Goal: Task Accomplishment & Management: Use online tool/utility

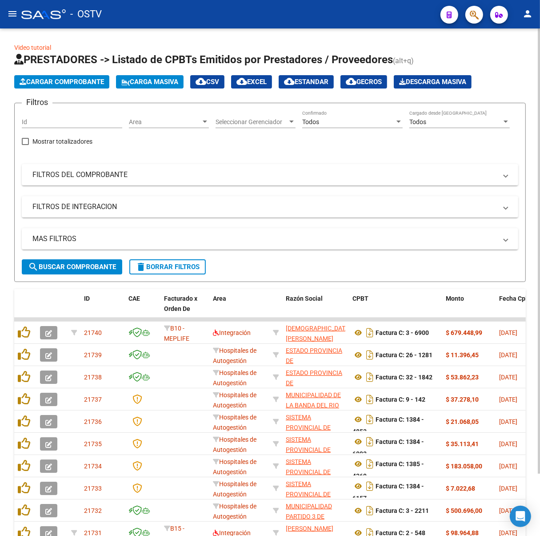
click at [84, 265] on span "search Buscar Comprobante" at bounding box center [72, 267] width 88 height 8
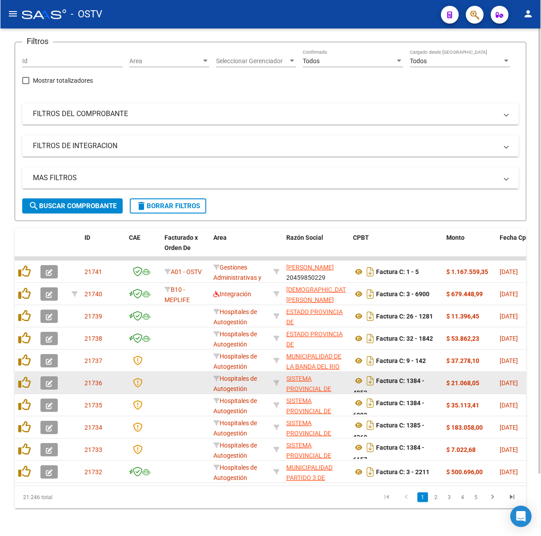
scroll to position [70, 0]
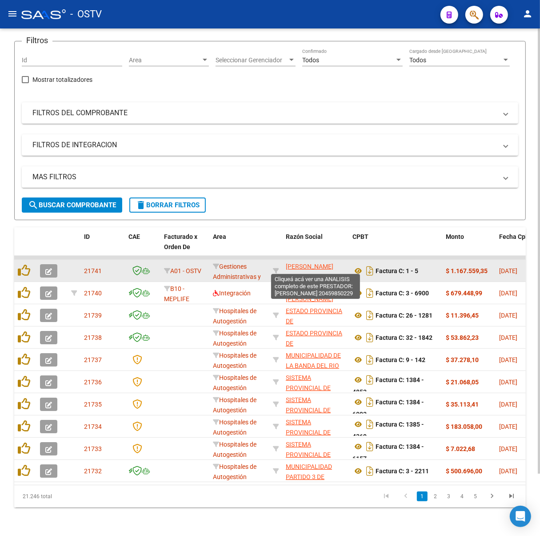
click at [302, 263] on span "[PERSON_NAME]" at bounding box center [310, 266] width 48 height 7
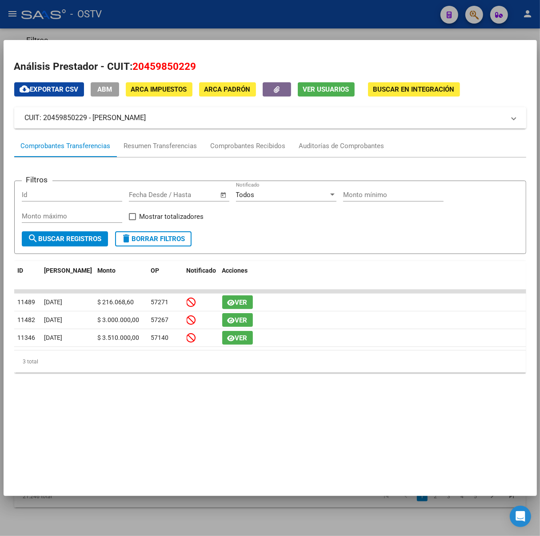
drag, startPoint x: 216, startPoint y: 112, endPoint x: 93, endPoint y: 121, distance: 122.6
click at [93, 121] on mat-panel-title "CUIT: 20459850229 - [PERSON_NAME]" at bounding box center [265, 118] width 480 height 11
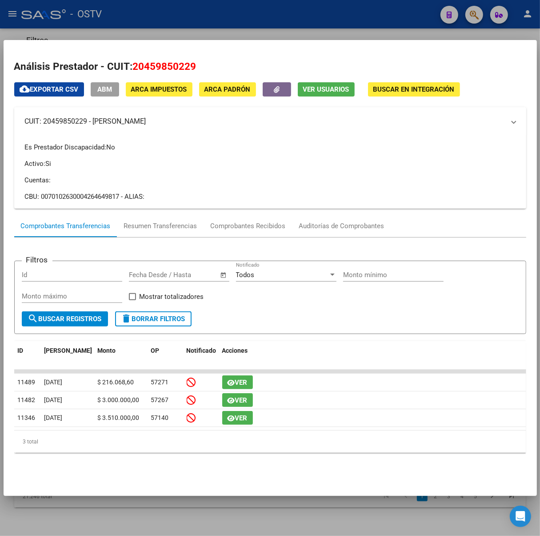
copy mat-panel-title "[PERSON_NAME]"
click at [126, 29] on div at bounding box center [270, 268] width 540 height 536
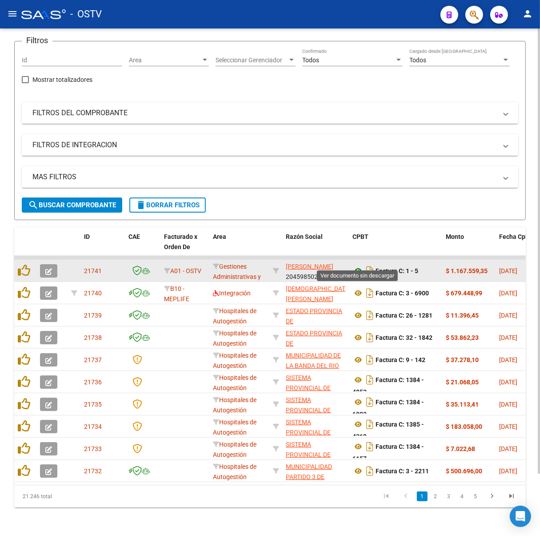
click at [361, 265] on icon at bounding box center [359, 270] width 12 height 11
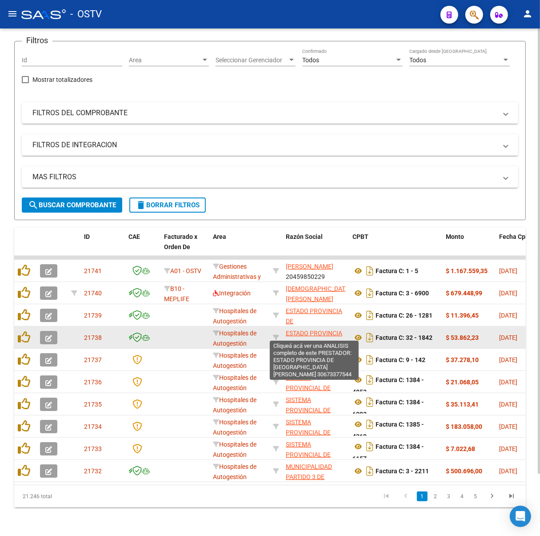
click at [317, 330] on span "ESTADO PROVINCIA DE [GEOGRAPHIC_DATA][PERSON_NAME]" at bounding box center [316, 347] width 60 height 37
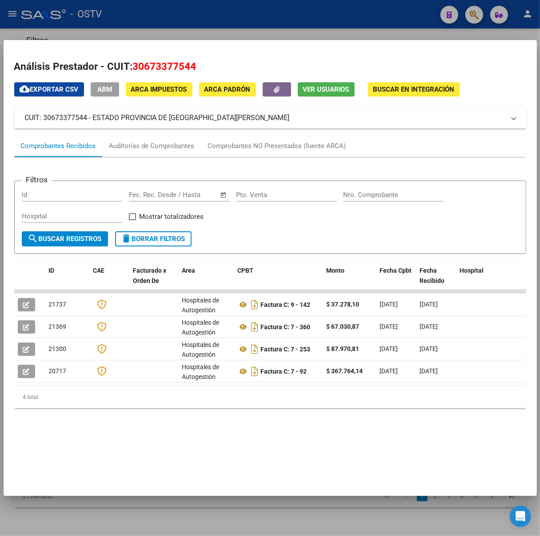
drag, startPoint x: 205, startPoint y: 114, endPoint x: 92, endPoint y: 121, distance: 112.3
click at [92, 121] on mat-panel-title "CUIT: 30673377544 - ESTADO PROVINCIA DE [GEOGRAPHIC_DATA][PERSON_NAME]" at bounding box center [265, 118] width 480 height 11
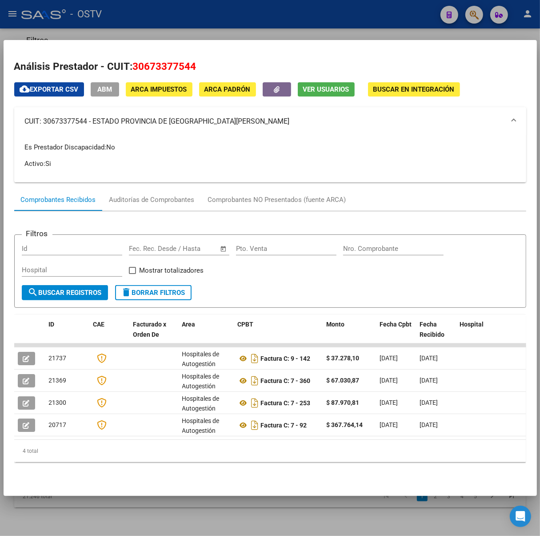
copy mat-panel-title "ESTADO PROVINCIA DE [GEOGRAPHIC_DATA][PERSON_NAME]"
click at [166, 11] on div at bounding box center [270, 268] width 540 height 536
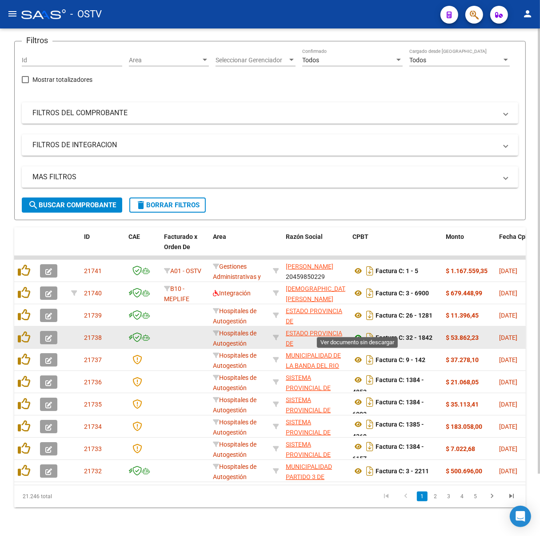
click at [361, 333] on icon at bounding box center [359, 337] width 12 height 11
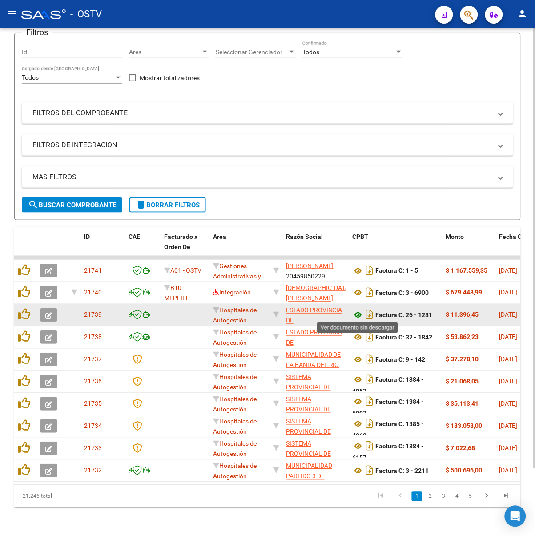
click at [359, 314] on icon at bounding box center [359, 315] width 12 height 11
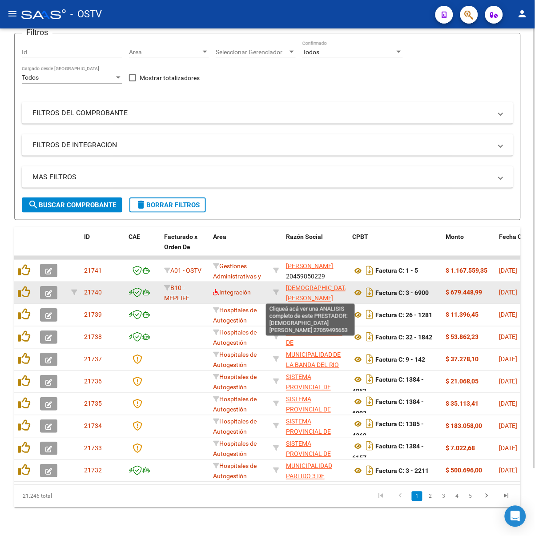
click at [300, 297] on span "[DEMOGRAPHIC_DATA] [PERSON_NAME]" at bounding box center [318, 293] width 65 height 17
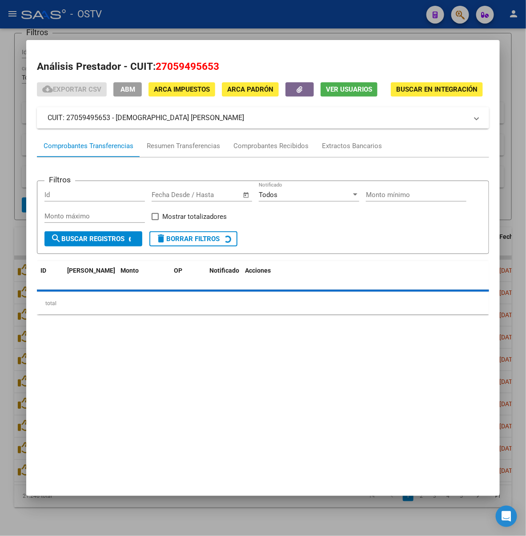
drag, startPoint x: 186, startPoint y: 114, endPoint x: 86, endPoint y: 118, distance: 100.6
click at [86, 118] on mat-panel-title "CUIT: 27059495653 - [DEMOGRAPHIC_DATA] [PERSON_NAME]" at bounding box center [258, 118] width 420 height 11
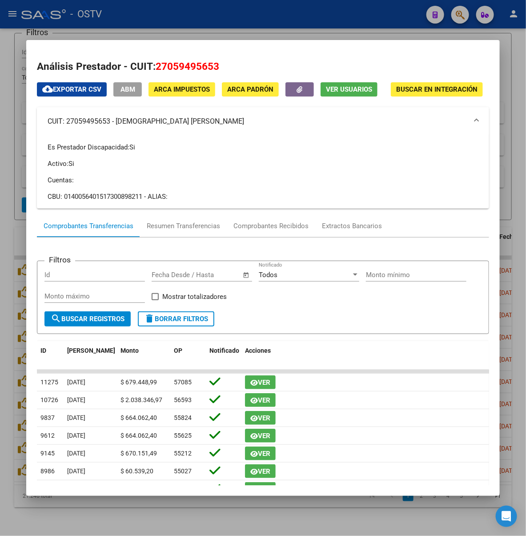
copy mat-panel-title "[DEMOGRAPHIC_DATA] [PERSON_NAME]"
click at [198, 31] on div at bounding box center [263, 268] width 526 height 536
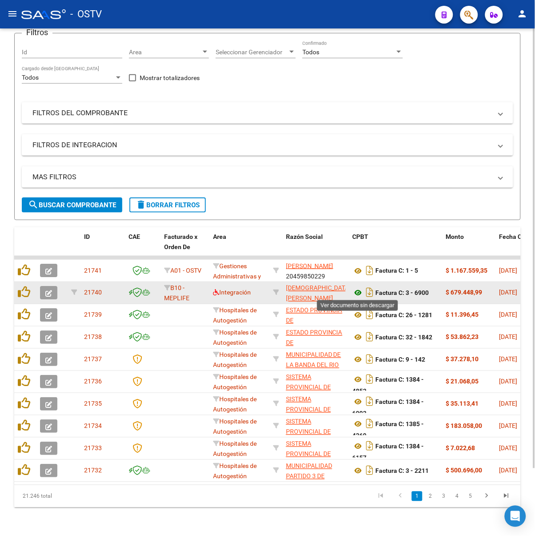
click at [356, 290] on icon at bounding box center [359, 293] width 12 height 11
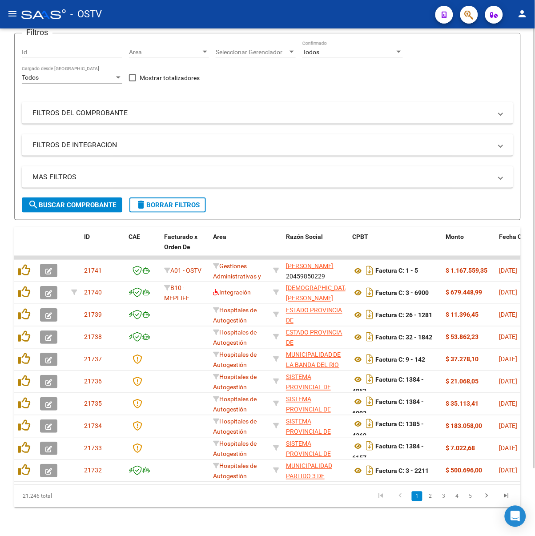
click at [56, 203] on span "search Buscar Comprobante" at bounding box center [72, 205] width 88 height 8
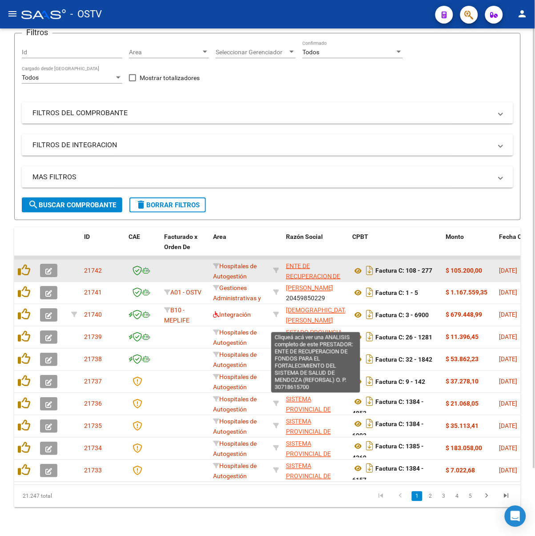
click at [302, 262] on span "ENTE DE RECUPERACION DE FONDOS PARA EL FORTALECIMIENTO DEL SISTEMA DE SALUD DE …" at bounding box center [315, 296] width 59 height 68
type textarea "30718615700"
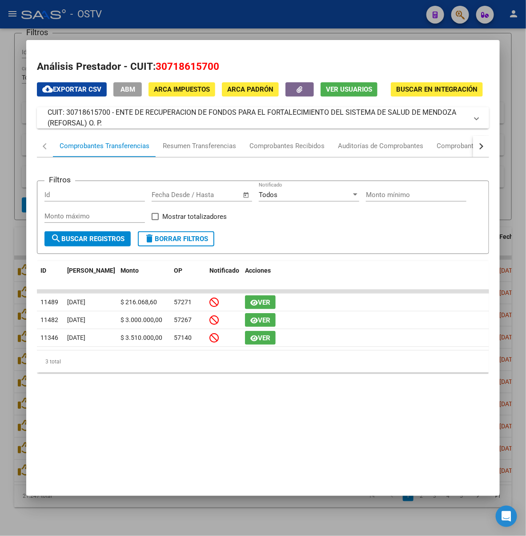
drag, startPoint x: 484, startPoint y: 117, endPoint x: 86, endPoint y: 119, distance: 398.0
click at [86, 119] on mat-panel-title "CUIT: 30718615700 - ENTE DE RECUPERACION DE FONDOS PARA EL FORTALECIMIENTO DEL …" at bounding box center [258, 117] width 420 height 21
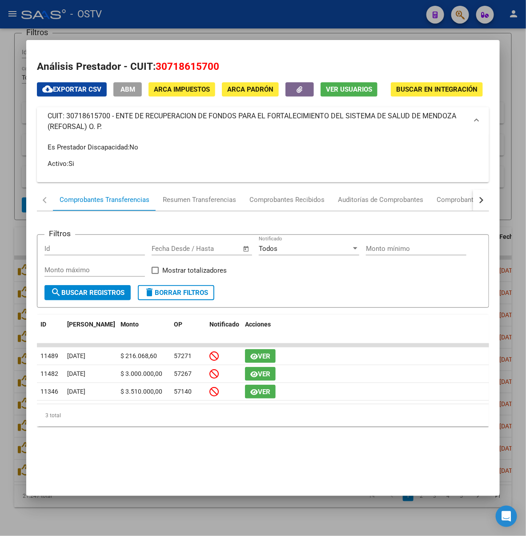
copy mat-panel-title "ENTE DE RECUPERACION DE FONDOS PARA EL FORTALECIMIENTO DEL SISTEMA DE SALUD DE …"
click at [489, 134] on mat-expansion-panel-header "CUIT: 30718615700 - ENTE DE RECUPERACION DE FONDOS PARA EL FORTALECIMIENTO DEL …" at bounding box center [263, 121] width 452 height 28
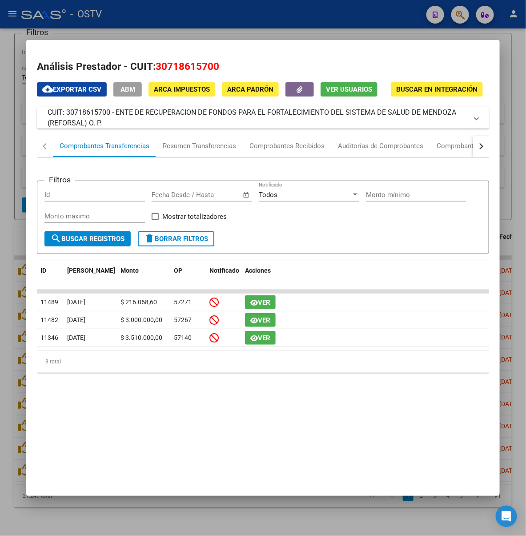
click at [382, 25] on div at bounding box center [263, 268] width 526 height 536
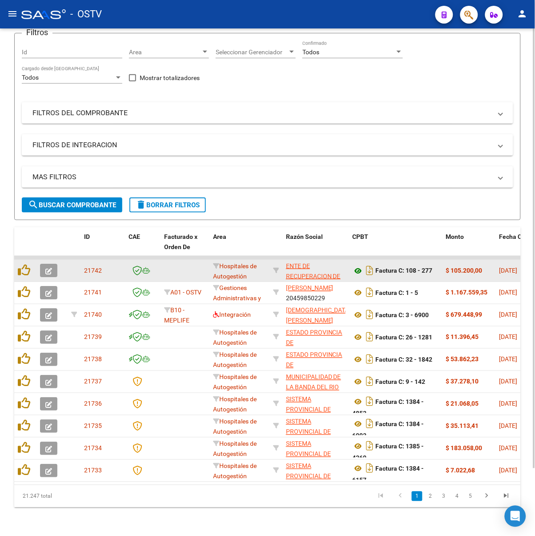
click at [356, 272] on icon at bounding box center [359, 270] width 12 height 11
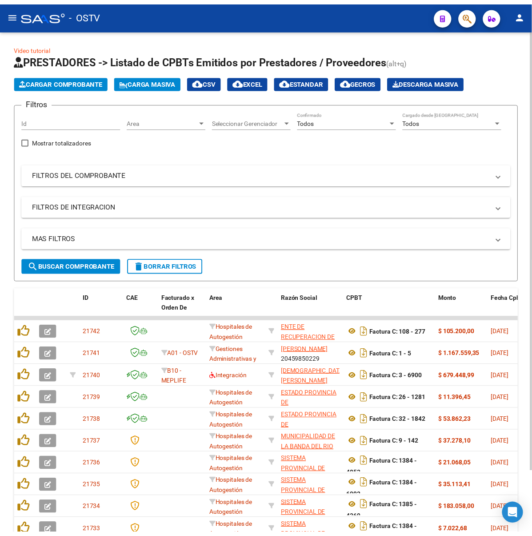
scroll to position [0, 0]
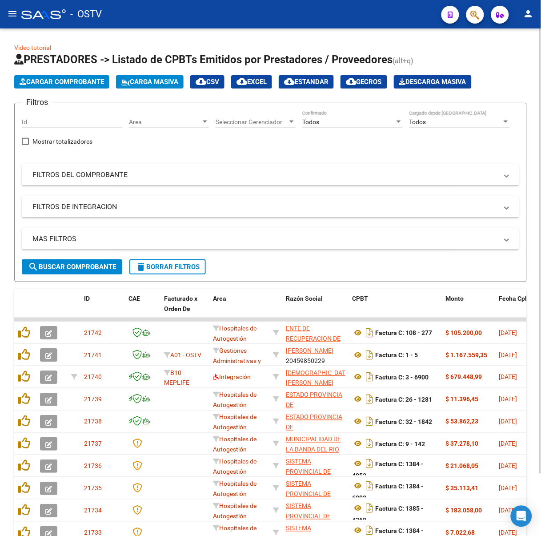
click at [157, 40] on div "Video tutorial PRESTADORES -> Listado de CPBTs Emitidos por Prestadores / Prove…" at bounding box center [270, 312] width 541 height 569
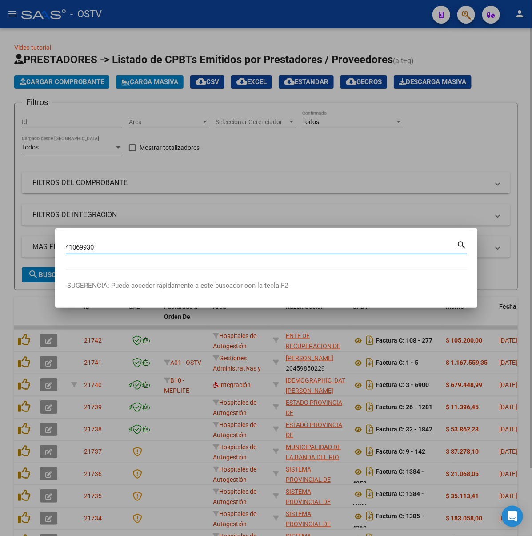
type input "41069930"
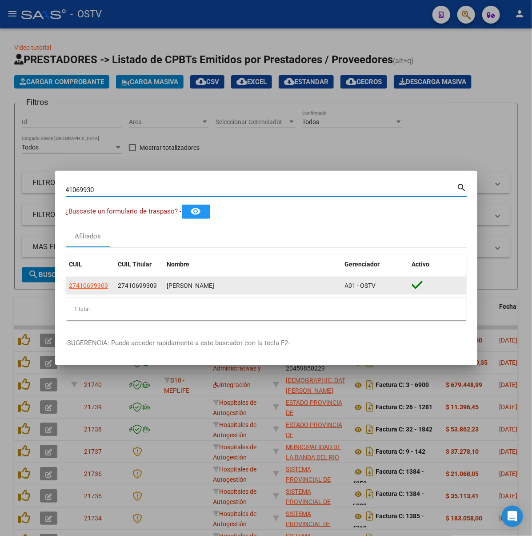
click at [125, 285] on span "27410699309" at bounding box center [137, 285] width 39 height 7
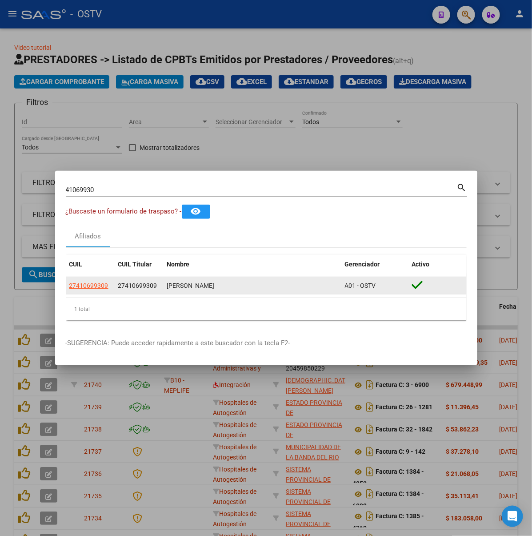
click at [247, 286] on div "[PERSON_NAME]" at bounding box center [252, 286] width 171 height 10
click at [310, 285] on div "[PERSON_NAME]" at bounding box center [252, 286] width 171 height 10
click at [80, 283] on span "27410699309" at bounding box center [88, 285] width 39 height 7
type textarea "27410699309"
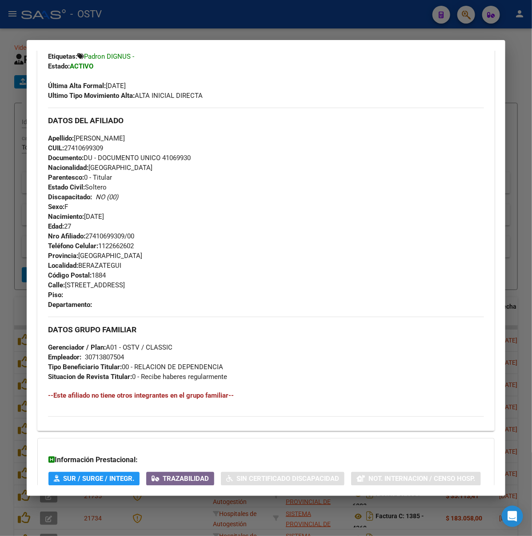
scroll to position [296, 0]
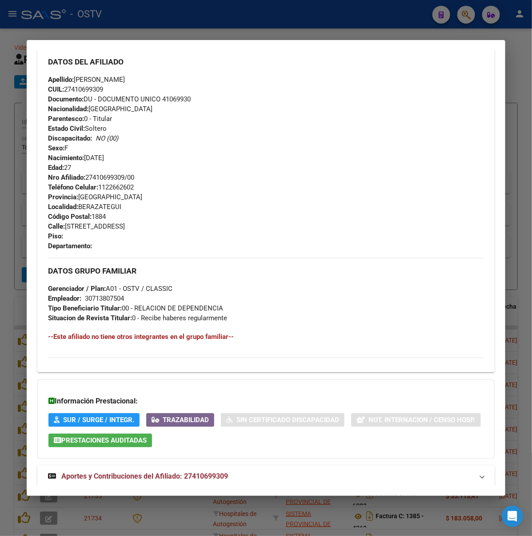
click at [67, 472] on span "Aportes y Contribuciones del Afiliado: 27410699309" at bounding box center [144, 476] width 167 height 8
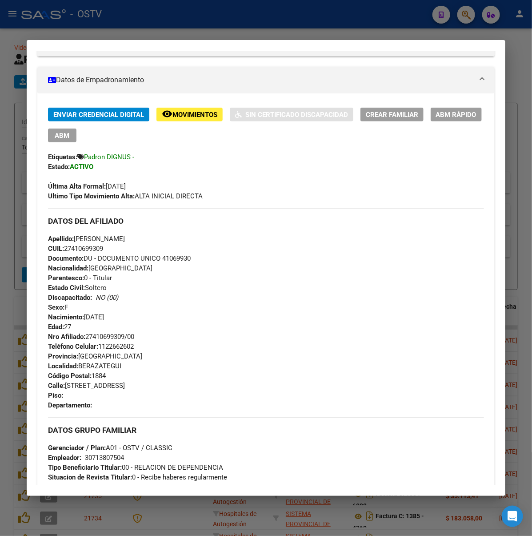
scroll to position [132, 0]
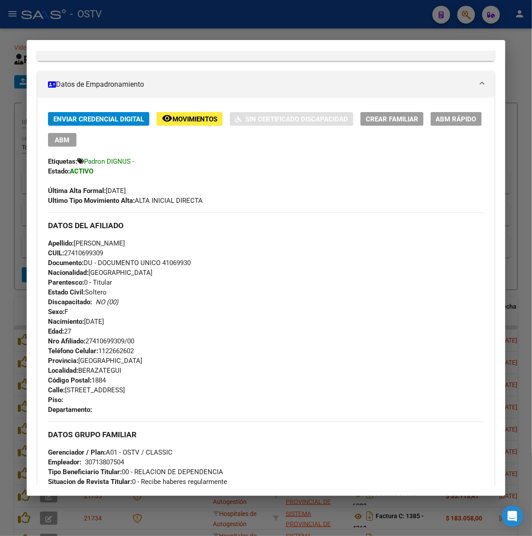
drag, startPoint x: 108, startPoint y: 366, endPoint x: 20, endPoint y: 374, distance: 88.3
click at [48, 374] on div "Teléfono Celular: [PHONE_NUMBER] Provincia: [GEOGRAPHIC_DATA] Localidad: [GEOGR…" at bounding box center [266, 380] width 436 height 68
click at [171, 346] on div "Teléfono Celular: [PHONE_NUMBER] Provincia: [GEOGRAPHIC_DATA] Localidad: [GEOGR…" at bounding box center [266, 380] width 436 height 68
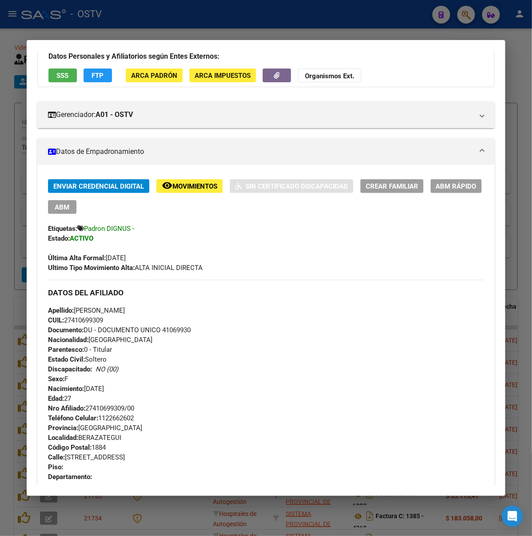
scroll to position [13, 0]
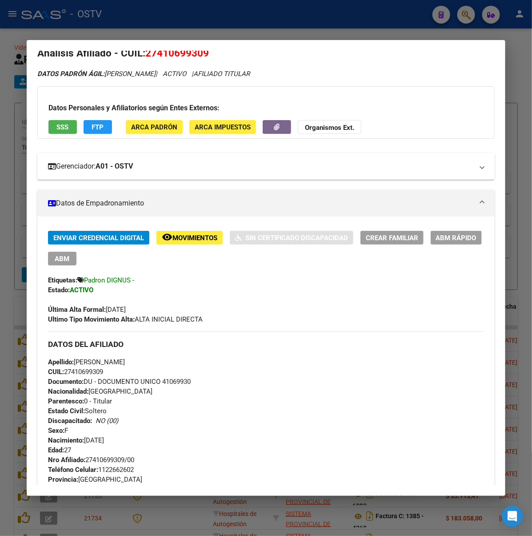
click at [111, 165] on strong "A01 - OSTV" at bounding box center [114, 166] width 37 height 11
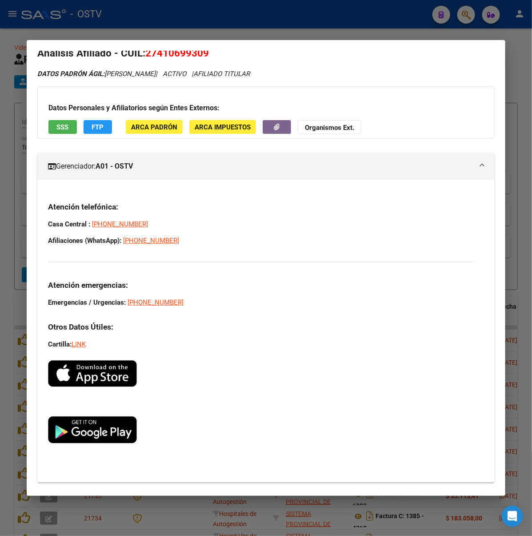
click at [135, 169] on mat-panel-title "Gerenciador: A01 - OSTV" at bounding box center [261, 166] width 426 height 11
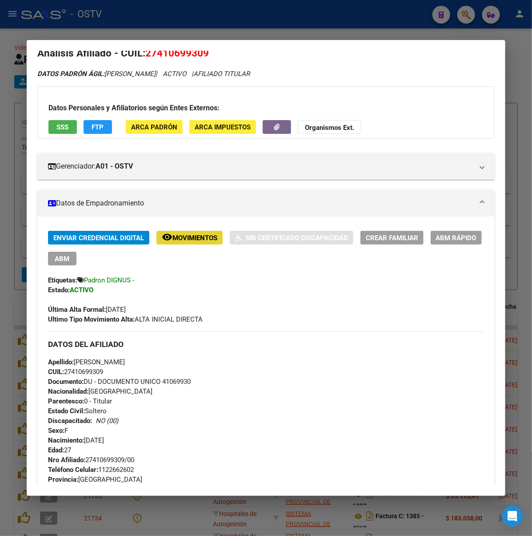
click at [180, 239] on span "Movimientos" at bounding box center [195, 238] width 45 height 8
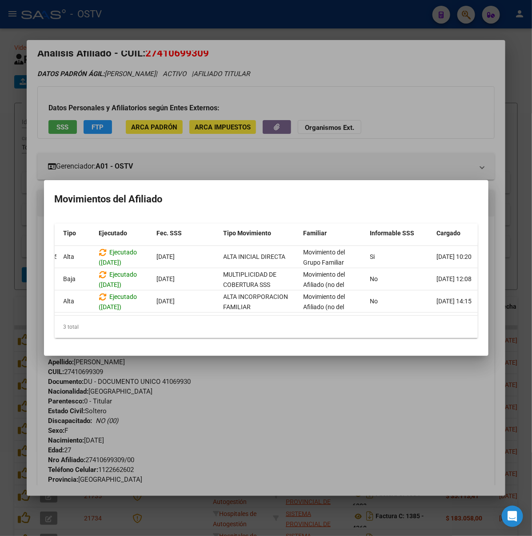
scroll to position [0, 0]
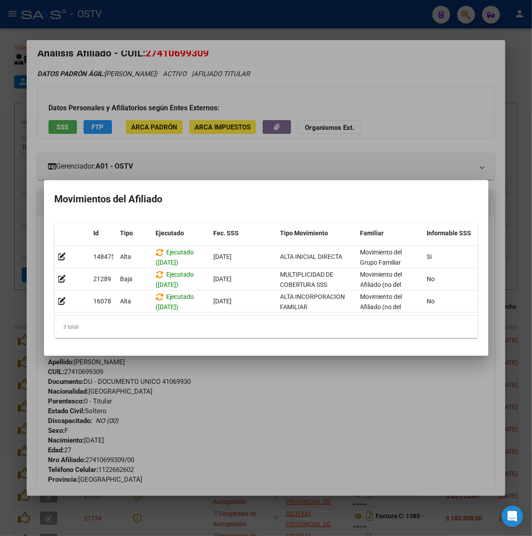
click at [295, 424] on div at bounding box center [266, 268] width 532 height 536
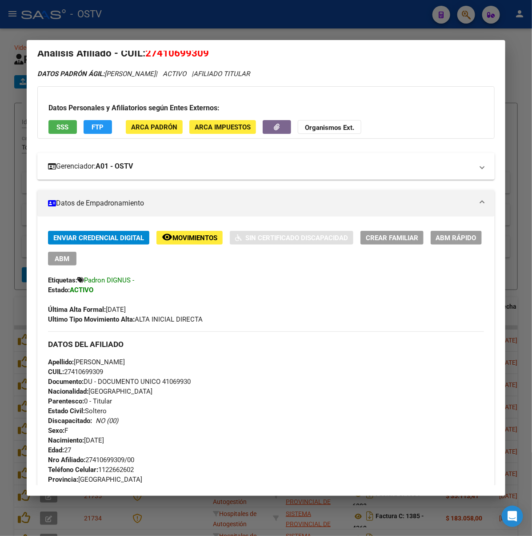
click at [419, 165] on mat-panel-title "Gerenciador: A01 - OSTV" at bounding box center [261, 166] width 426 height 11
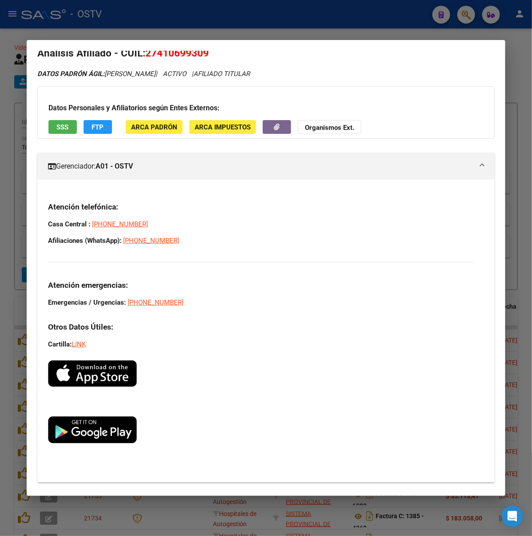
click at [419, 165] on mat-panel-title "Gerenciador: A01 - OSTV" at bounding box center [261, 166] width 426 height 11
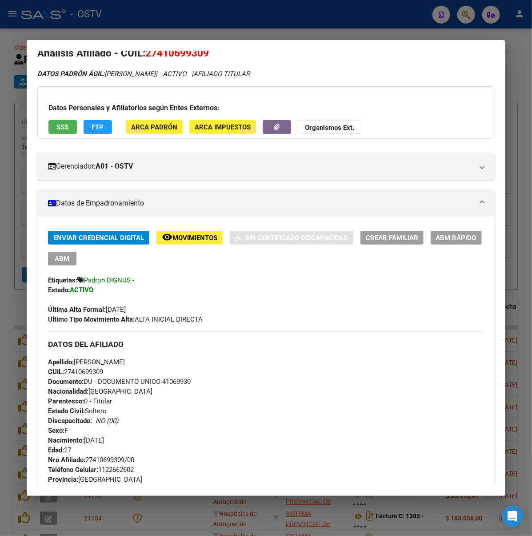
click at [468, 201] on mat-panel-title "Datos de Empadronamiento" at bounding box center [261, 203] width 426 height 11
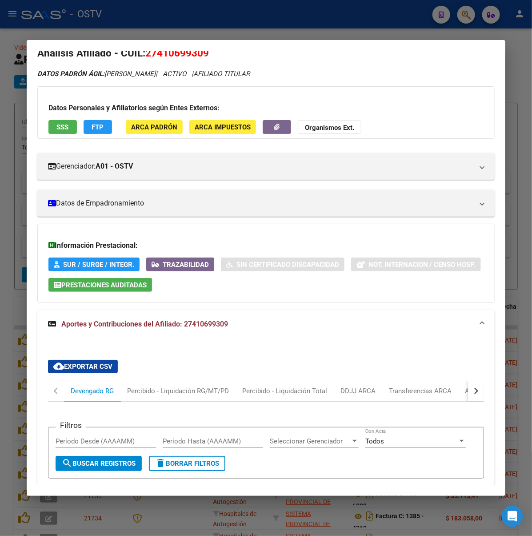
click at [85, 263] on span "SUR / SURGE / INTEGR." at bounding box center [98, 265] width 71 height 8
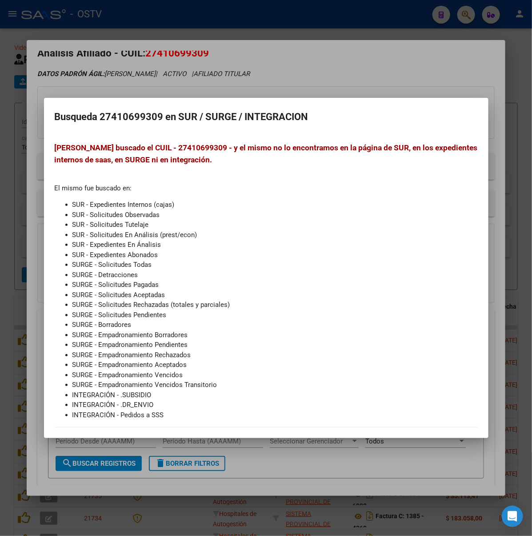
click at [290, 456] on div at bounding box center [266, 268] width 532 height 536
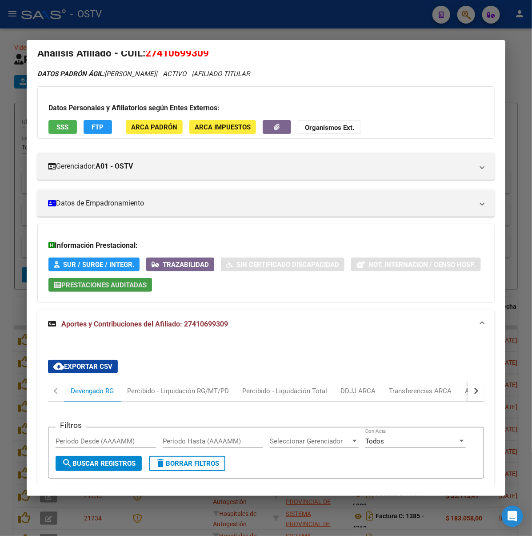
click at [61, 281] on span "Prestaciones Auditadas" at bounding box center [103, 285] width 85 height 8
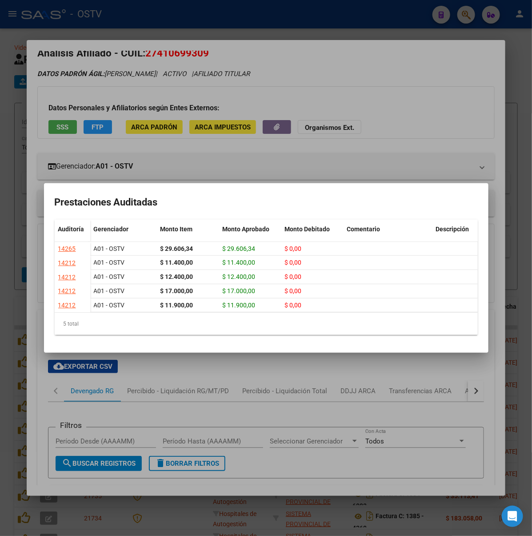
click at [170, 411] on div at bounding box center [266, 268] width 532 height 536
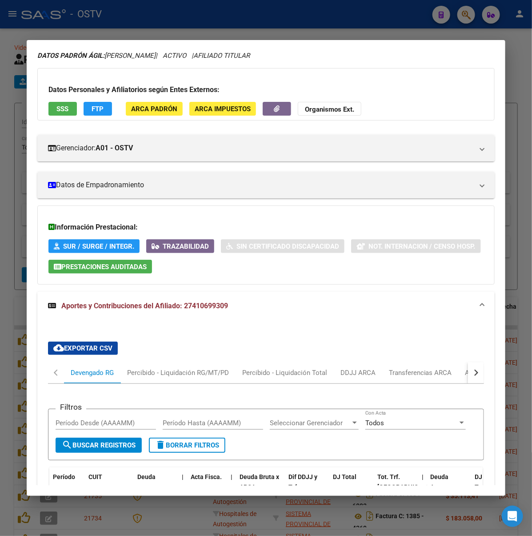
scroll to position [11, 0]
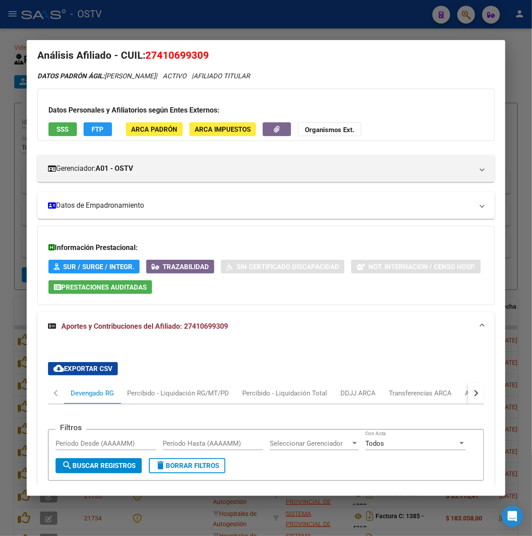
click at [224, 204] on mat-panel-title "Datos de Empadronamiento" at bounding box center [261, 205] width 426 height 11
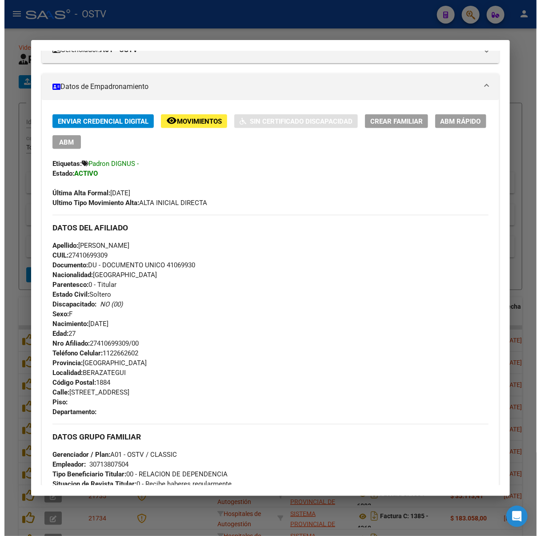
scroll to position [0, 0]
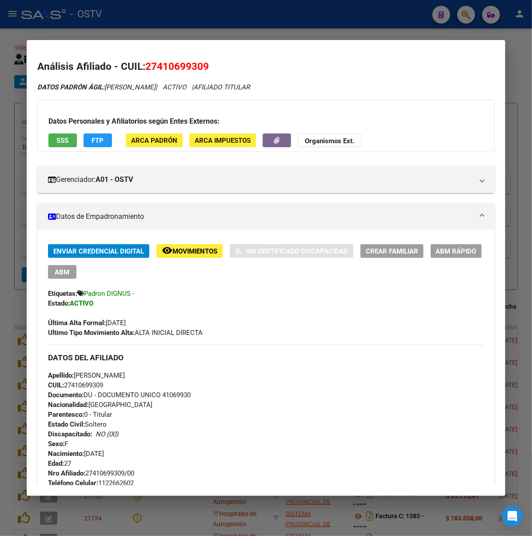
click at [256, 220] on mat-panel-title "Datos de Empadronamiento" at bounding box center [261, 216] width 426 height 11
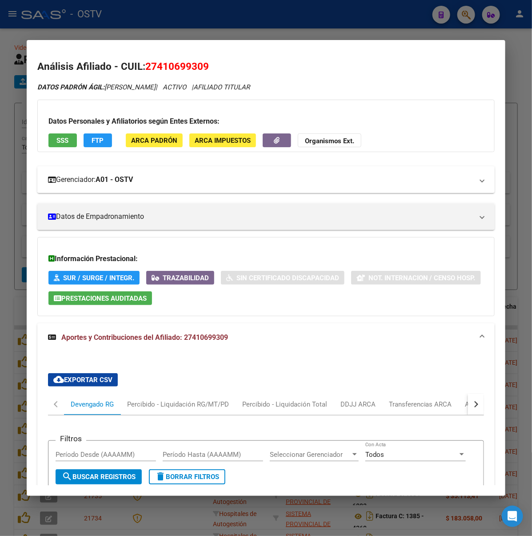
click at [256, 186] on mat-expansion-panel-header "Gerenciador: A01 - OSTV" at bounding box center [266, 179] width 458 height 27
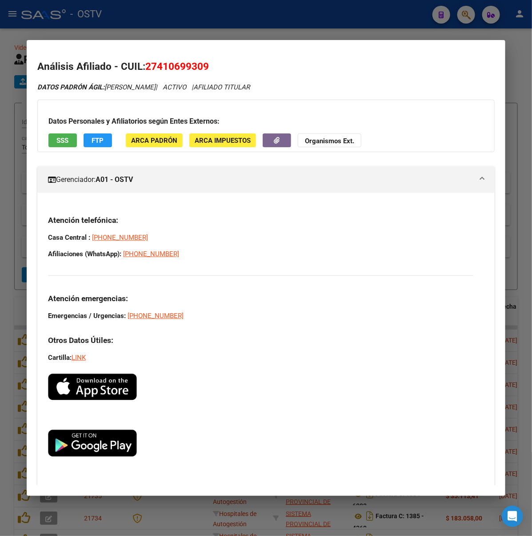
click at [256, 186] on mat-expansion-panel-header "Gerenciador: A01 - OSTV" at bounding box center [266, 179] width 458 height 27
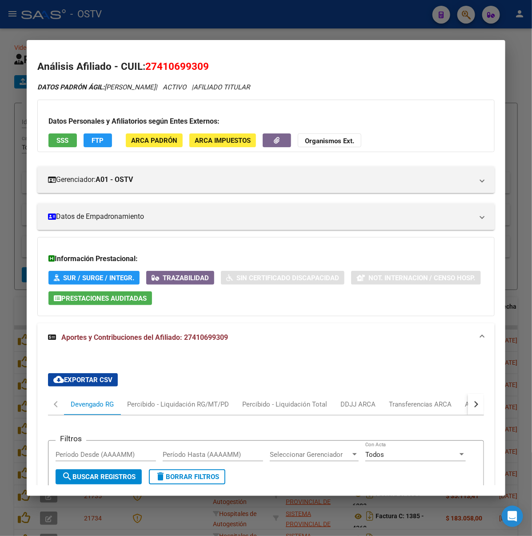
click at [136, 20] on div at bounding box center [266, 268] width 532 height 536
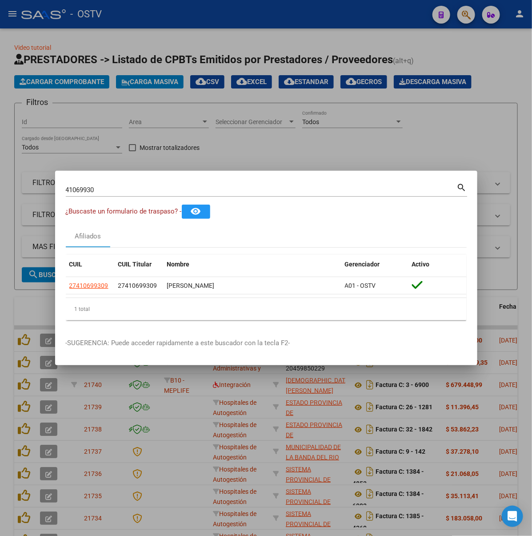
click at [313, 129] on div at bounding box center [266, 268] width 532 height 536
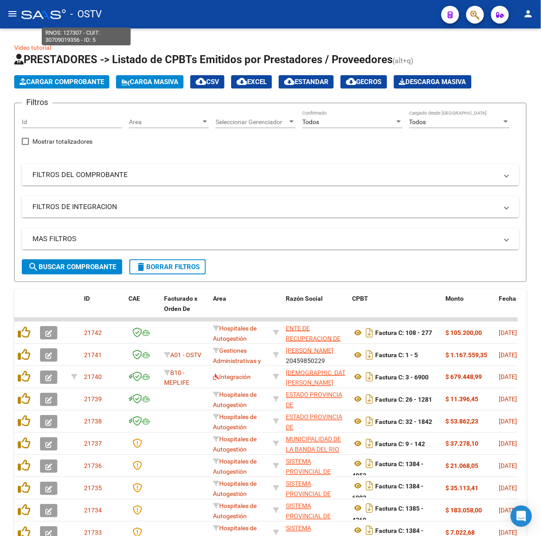
click at [76, 19] on span "- OSTV" at bounding box center [86, 14] width 32 height 20
type textarea "30709019356"
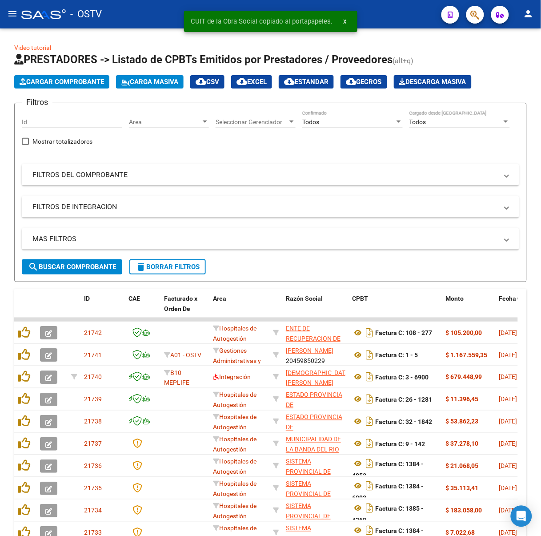
click at [19, 11] on button "menu" at bounding box center [13, 14] width 18 height 18
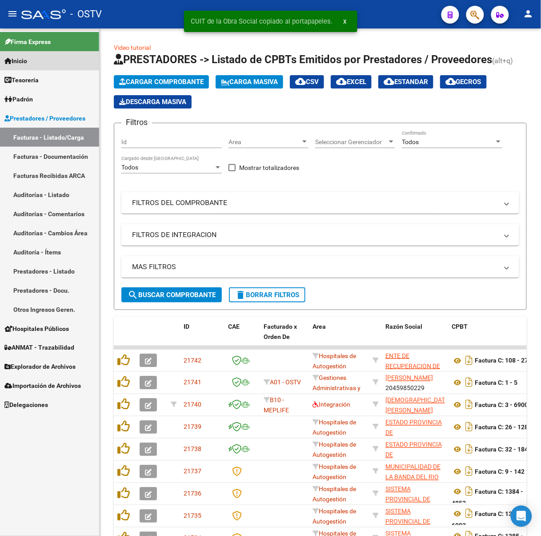
click at [40, 62] on link "Inicio" at bounding box center [49, 60] width 99 height 19
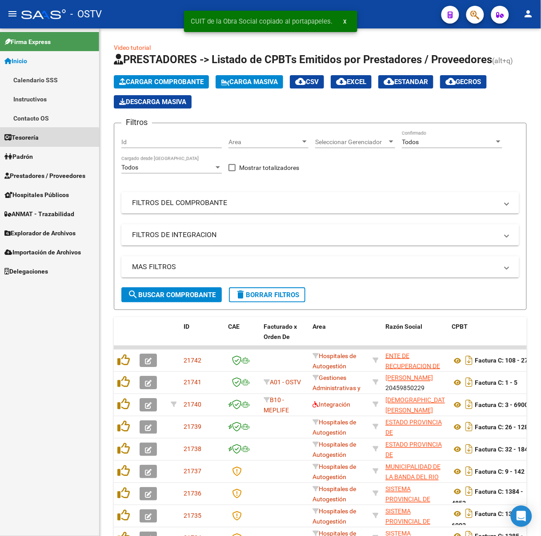
click at [33, 140] on span "Tesorería" at bounding box center [21, 138] width 34 height 10
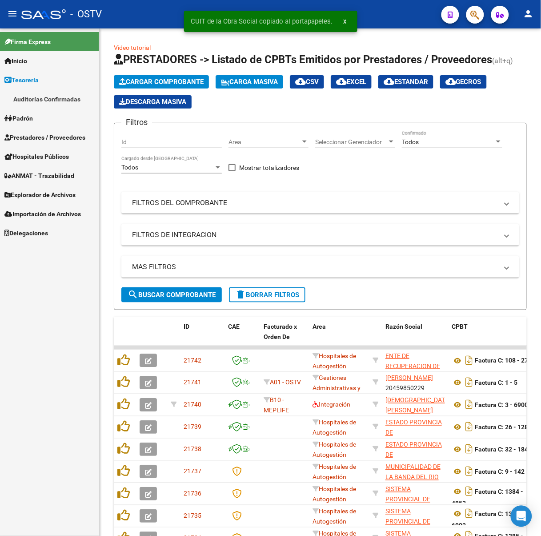
click at [70, 94] on link "Auditorías Confirmadas" at bounding box center [49, 98] width 99 height 19
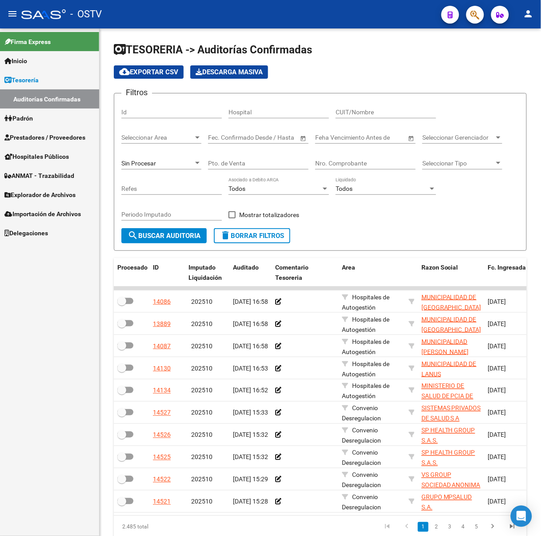
click at [44, 62] on link "Inicio" at bounding box center [49, 60] width 99 height 19
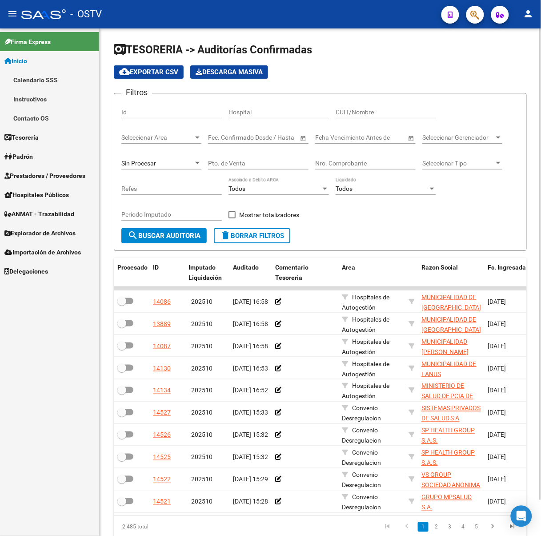
click at [445, 213] on div "Filtros Id Hospital CUIT/Nombre Seleccionar Area Seleccionar Area Fecha inicio …" at bounding box center [320, 164] width 398 height 128
click at [162, 136] on span "Seleccionar Area" at bounding box center [157, 138] width 72 height 8
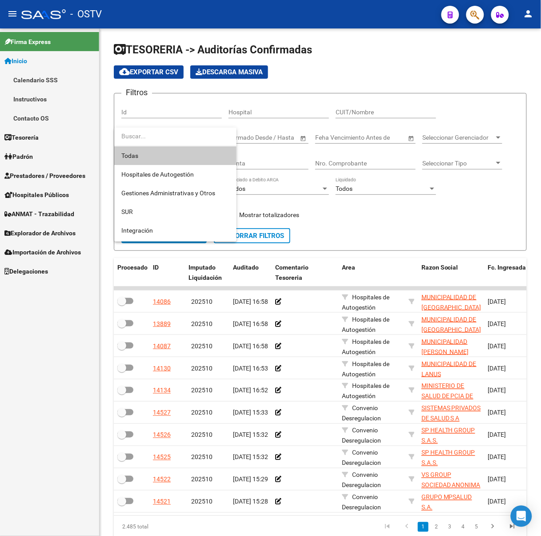
click at [438, 224] on div at bounding box center [270, 268] width 541 height 536
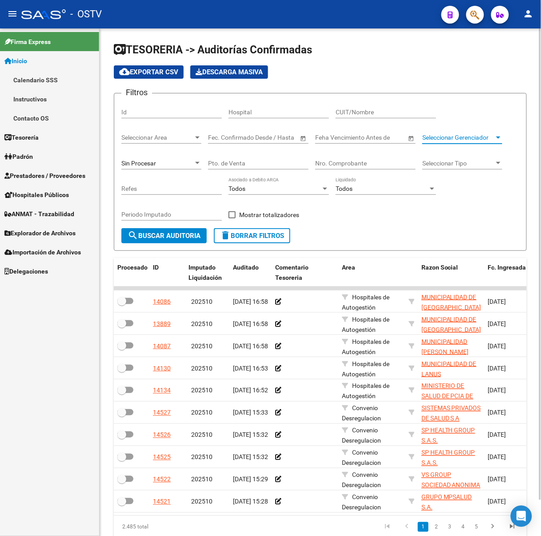
click at [441, 137] on span "Seleccionar Gerenciador" at bounding box center [458, 138] width 72 height 8
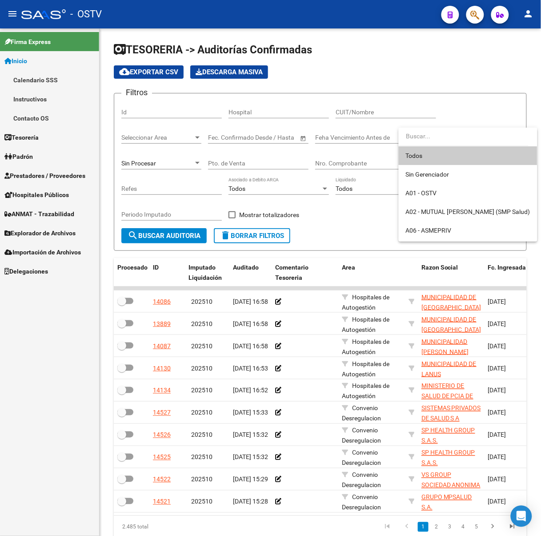
click at [331, 227] on div at bounding box center [270, 268] width 541 height 536
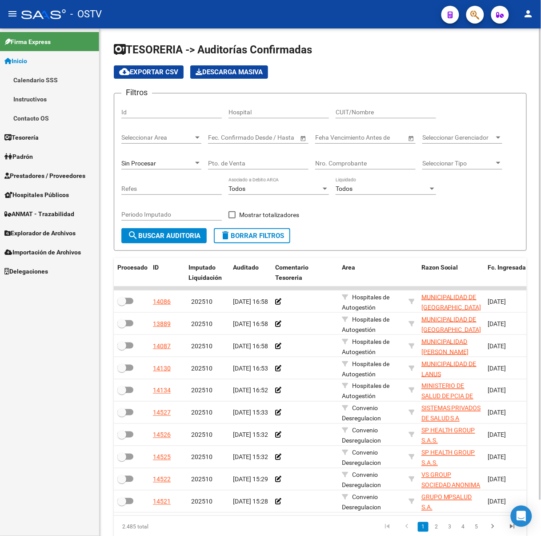
click at [414, 137] on span "Open calendar" at bounding box center [411, 137] width 21 height 21
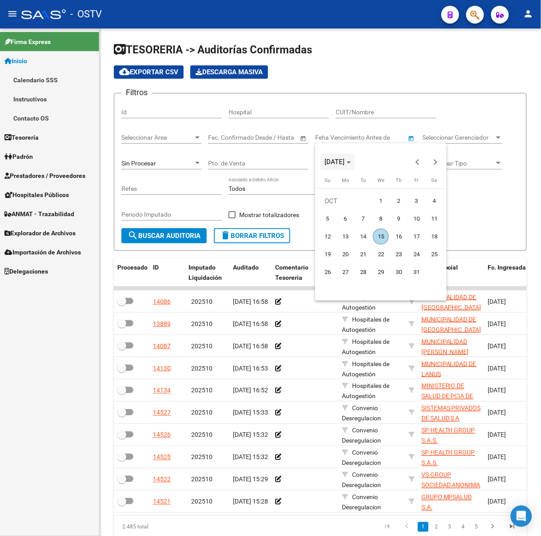
click at [355, 160] on span "Choose month and year" at bounding box center [338, 161] width 34 height 21
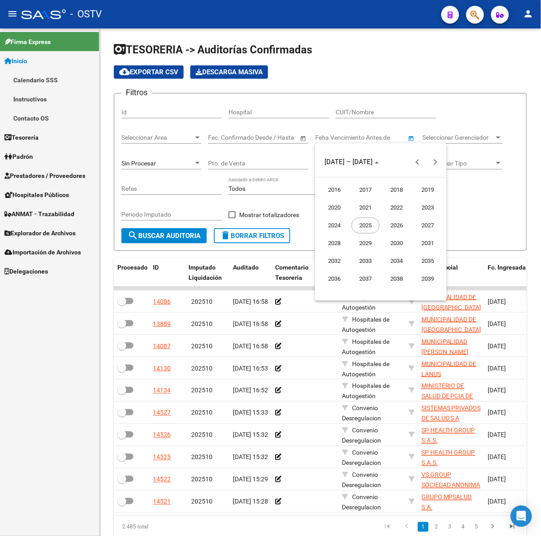
click at [335, 223] on span "2024" at bounding box center [335, 225] width 28 height 16
click at [427, 245] on span "DEC" at bounding box center [428, 243] width 28 height 16
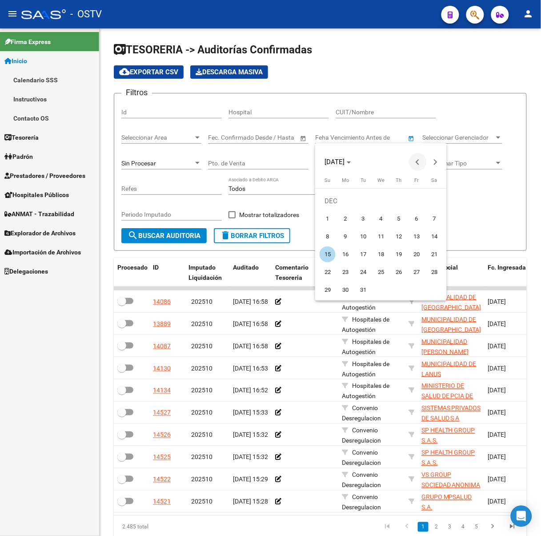
click at [418, 163] on button "Previous month" at bounding box center [418, 162] width 18 height 18
click at [420, 165] on span "Previous month" at bounding box center [418, 162] width 18 height 18
click at [401, 284] on span "31" at bounding box center [399, 290] width 16 height 16
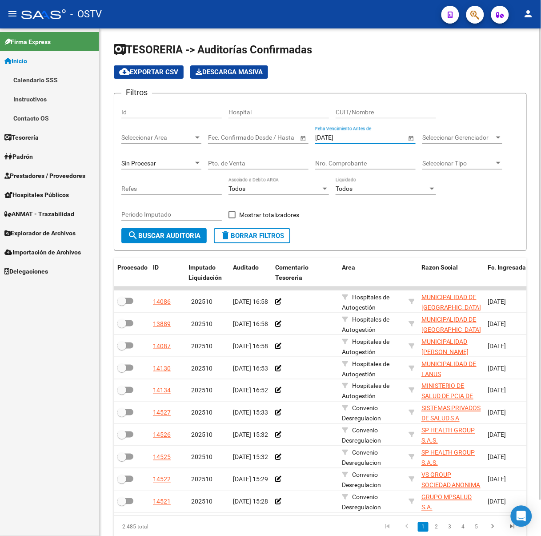
click at [375, 134] on input "[DATE]" at bounding box center [360, 138] width 91 height 8
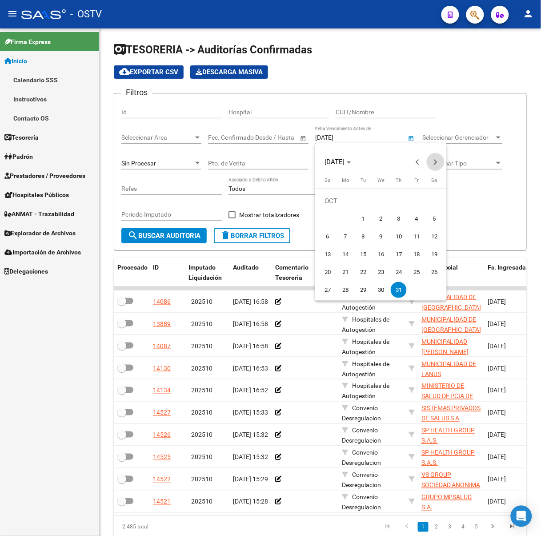
click at [441, 163] on span "Next month" at bounding box center [436, 162] width 18 height 18
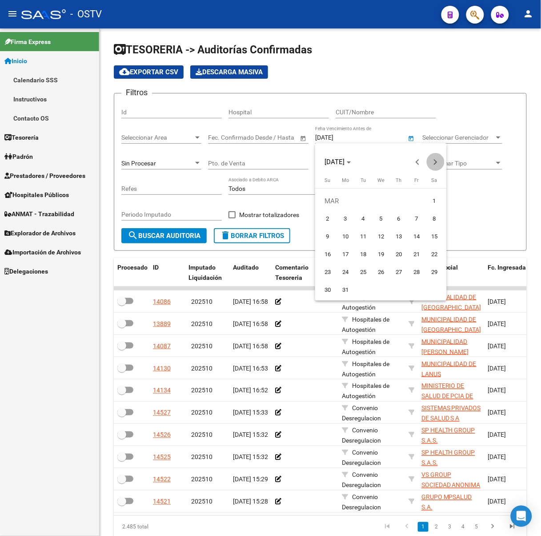
click at [441, 163] on span "Next month" at bounding box center [436, 162] width 18 height 18
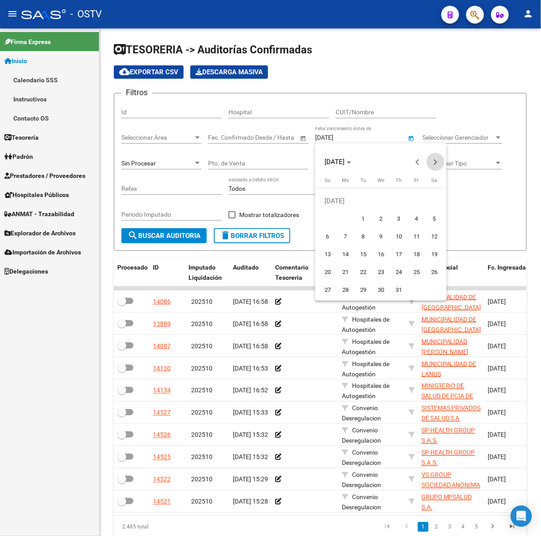
click at [441, 163] on span "Next month" at bounding box center [436, 162] width 18 height 18
click at [416, 159] on span "Previous month" at bounding box center [418, 162] width 18 height 18
click at [382, 237] on span "15" at bounding box center [381, 237] width 16 height 16
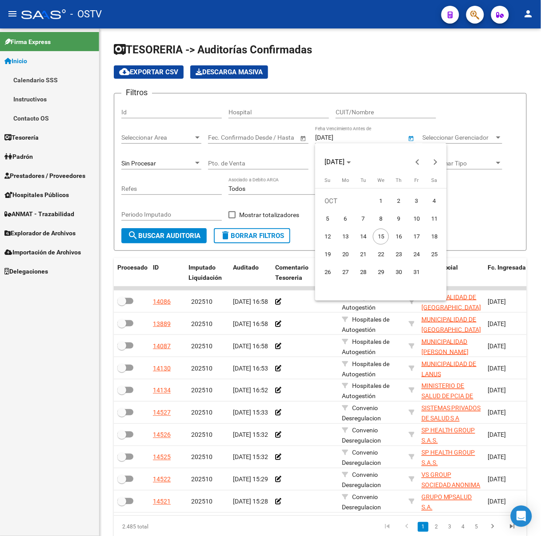
type input "[DATE]"
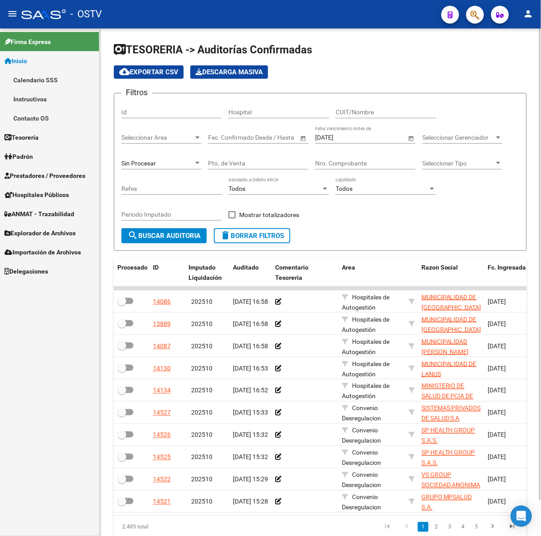
click at [453, 213] on div "Filtros Id Hospital CUIT/Nombre Seleccionar Area Seleccionar Area Fecha inicio …" at bounding box center [320, 164] width 398 height 128
drag, startPoint x: 396, startPoint y: 136, endPoint x: 266, endPoint y: 138, distance: 129.9
click at [266, 138] on div "Filtros Id Hospital CUIT/Nombre Seleccionar Area Seleccionar Area Fecha inicio …" at bounding box center [320, 164] width 398 height 128
click at [409, 223] on div "Filtros Id Hospital CUIT/Nombre Seleccionar Area Seleccionar Area Fecha inicio …" at bounding box center [320, 164] width 398 height 128
click at [171, 160] on div "Sin Procesar" at bounding box center [157, 164] width 72 height 8
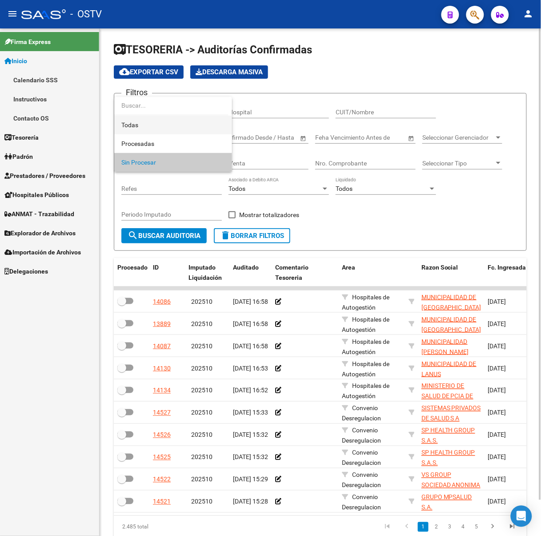
click at [168, 125] on span "Todas" at bounding box center [173, 125] width 104 height 19
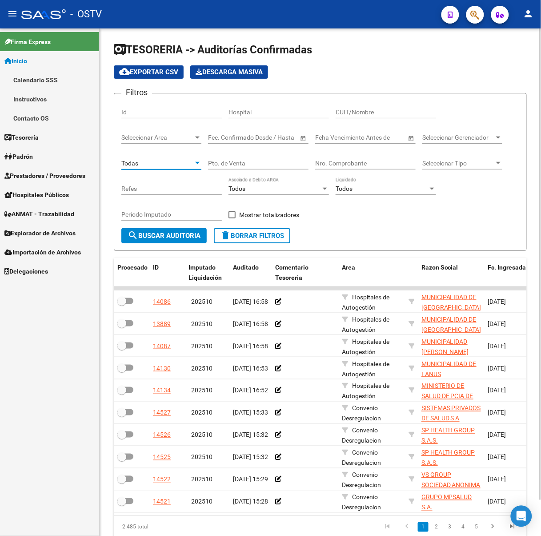
click at [486, 140] on span "Seleccionar Gerenciador" at bounding box center [458, 138] width 72 height 8
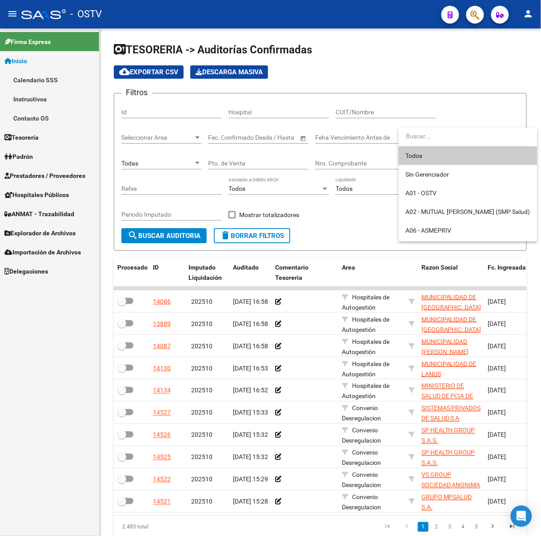
click at [369, 219] on div at bounding box center [270, 268] width 541 height 536
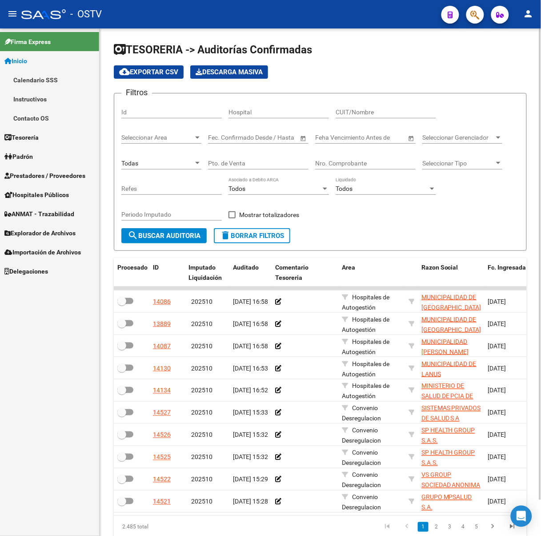
click at [184, 132] on div "Seleccionar Area Seleccionar Area" at bounding box center [161, 135] width 80 height 18
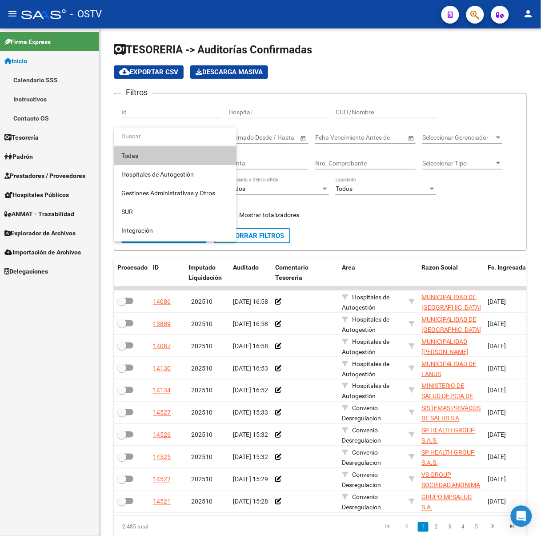
click at [485, 229] on div at bounding box center [270, 268] width 541 height 536
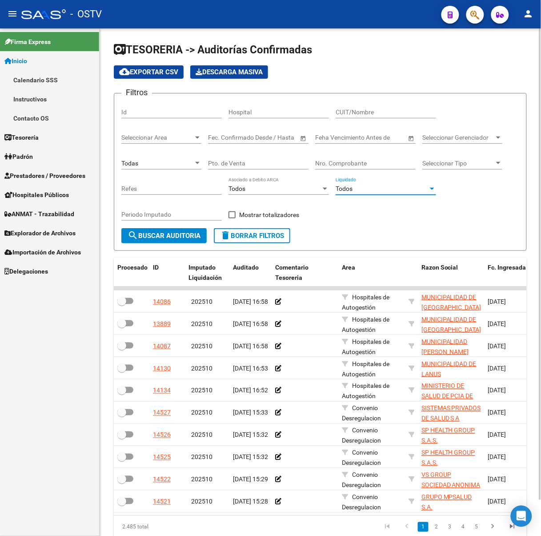
click at [419, 190] on div "Todos" at bounding box center [382, 189] width 92 height 8
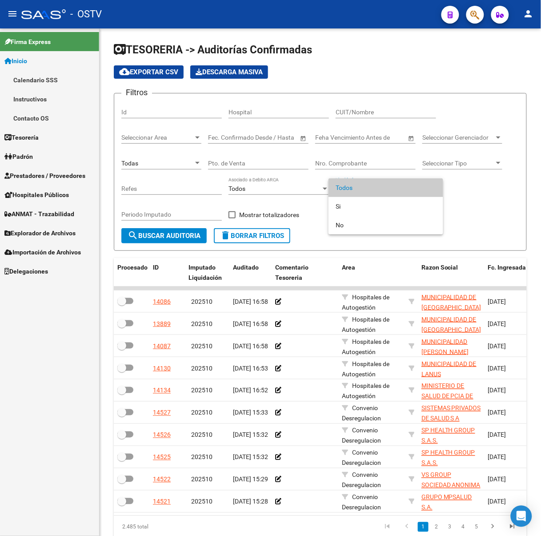
click at [452, 194] on div at bounding box center [270, 268] width 541 height 536
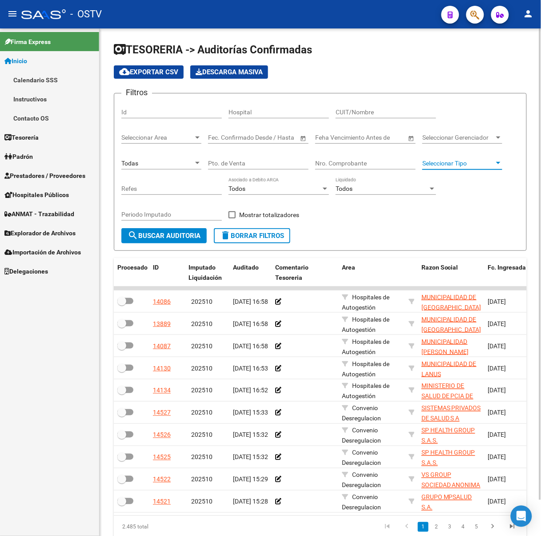
click at [466, 165] on span "Seleccionar Tipo" at bounding box center [458, 164] width 72 height 8
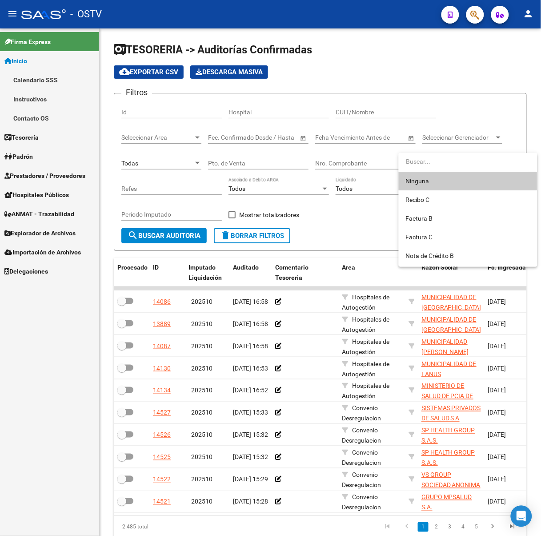
click at [293, 227] on div at bounding box center [270, 268] width 541 height 536
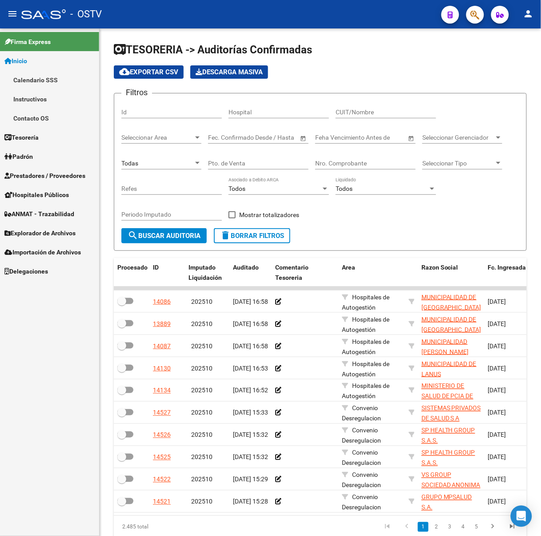
click at [11, 4] on mat-toolbar "menu - OSTV person" at bounding box center [270, 14] width 541 height 28
click at [12, 8] on mat-icon "menu" at bounding box center [12, 13] width 11 height 11
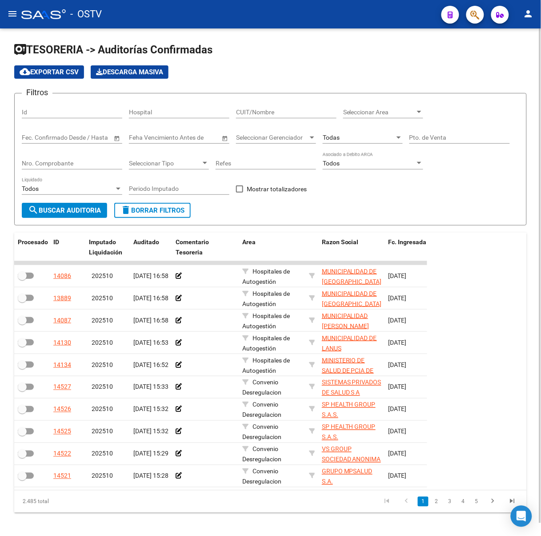
click at [189, 108] on input "Hospital" at bounding box center [179, 112] width 100 height 8
click at [263, 106] on div "CUIT/Nombre" at bounding box center [286, 109] width 100 height 18
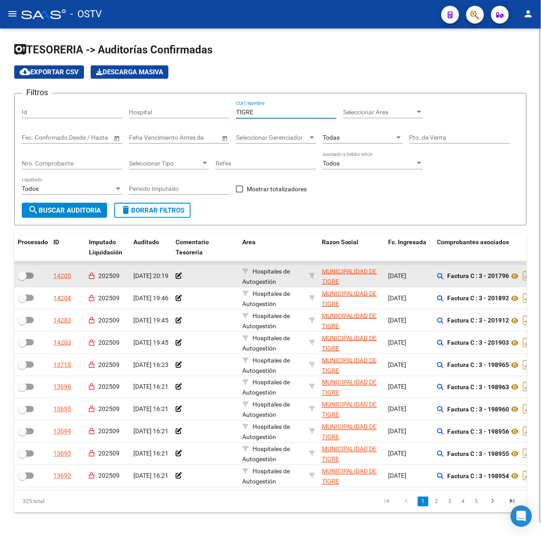
type input "TIGRE"
click at [356, 268] on span "MUNICIPALIDAD DE TIGRE" at bounding box center [349, 276] width 55 height 17
type textarea "30999284899"
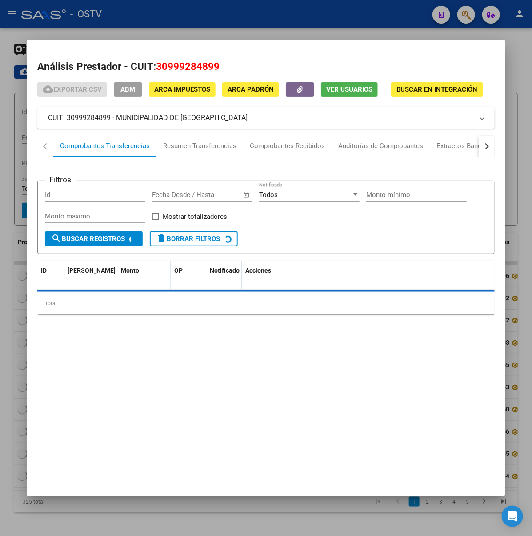
click at [219, 33] on div at bounding box center [266, 268] width 532 height 536
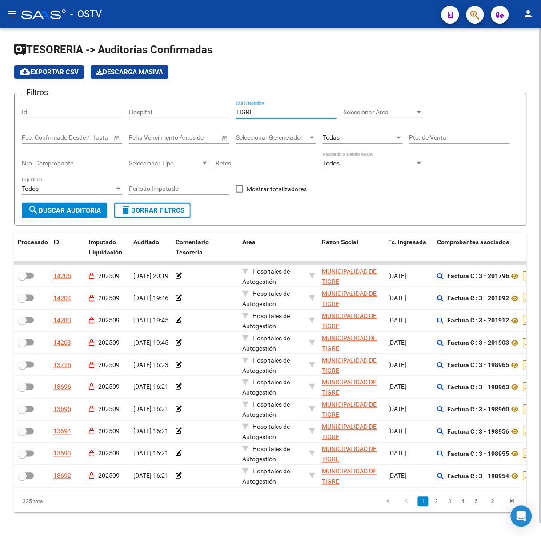
drag, startPoint x: 277, startPoint y: 110, endPoint x: 156, endPoint y: 110, distance: 121.0
click at [156, 110] on div "Filtros Id Hospital TIGRE CUIT/Nombre Seleccionar Area Seleccionar Area Fecha i…" at bounding box center [271, 151] width 498 height 102
paste input "30999284899"
type input "30999284899"
click at [444, 185] on div "Filtros Id Hospital 30999284899 CUIT/Nombre Seleccionar Area Seleccionar Area F…" at bounding box center [271, 151] width 498 height 102
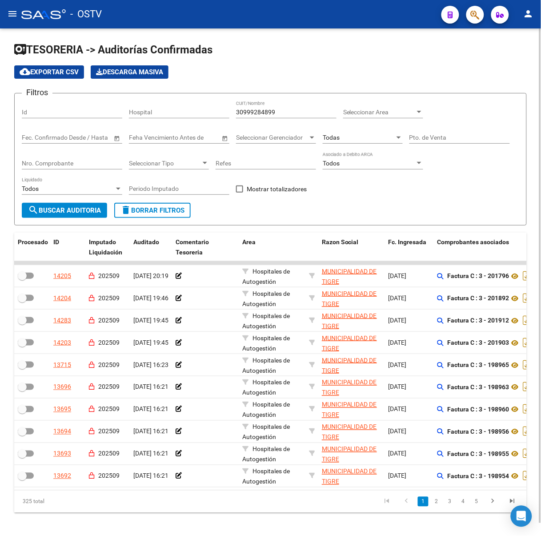
click at [68, 209] on span "search Buscar Auditoria" at bounding box center [64, 210] width 73 height 8
click at [304, 206] on form "Filtros Id Hospital 30999284899 CUIT/Nombre Seleccionar Area Seleccionar Area F…" at bounding box center [270, 159] width 513 height 133
click at [15, 6] on button "menu" at bounding box center [13, 14] width 18 height 18
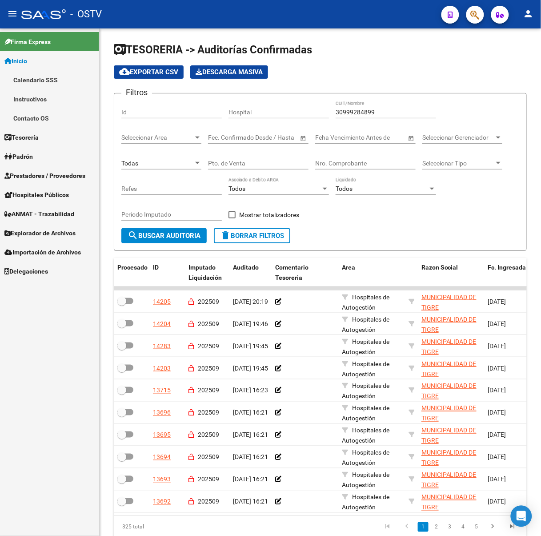
click at [38, 155] on link "Padrón" at bounding box center [49, 156] width 99 height 19
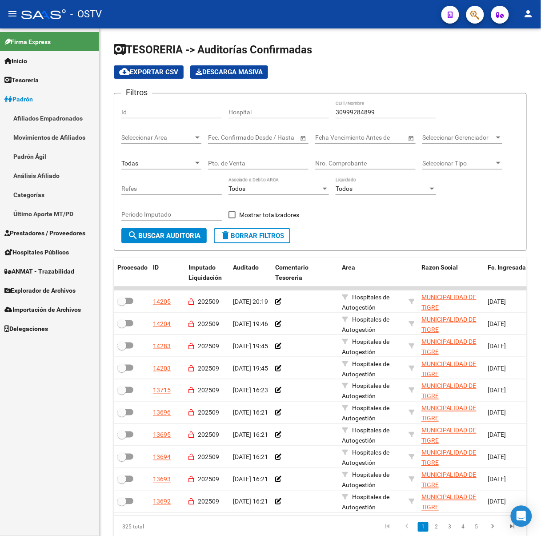
click at [78, 120] on link "Afiliados Empadronados" at bounding box center [49, 117] width 99 height 19
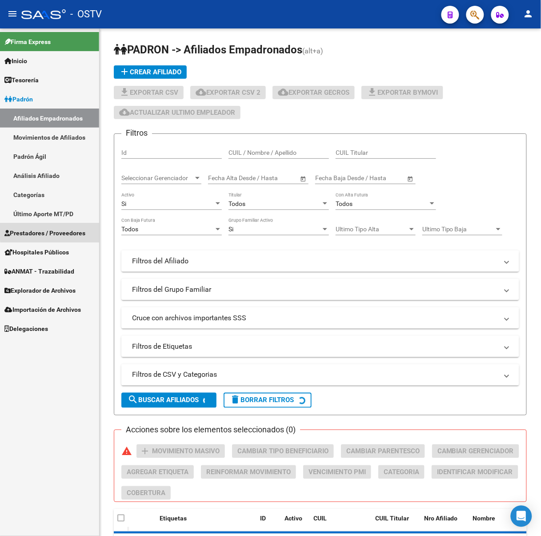
click at [72, 230] on span "Prestadores / Proveedores" at bounding box center [44, 233] width 81 height 10
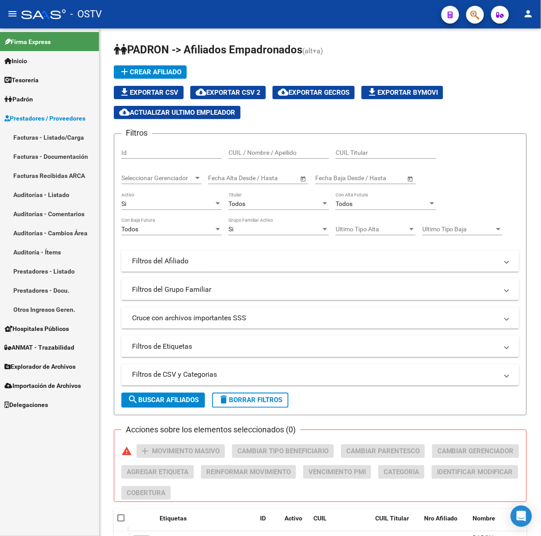
click at [80, 136] on link "Facturas - Listado/Carga" at bounding box center [49, 137] width 99 height 19
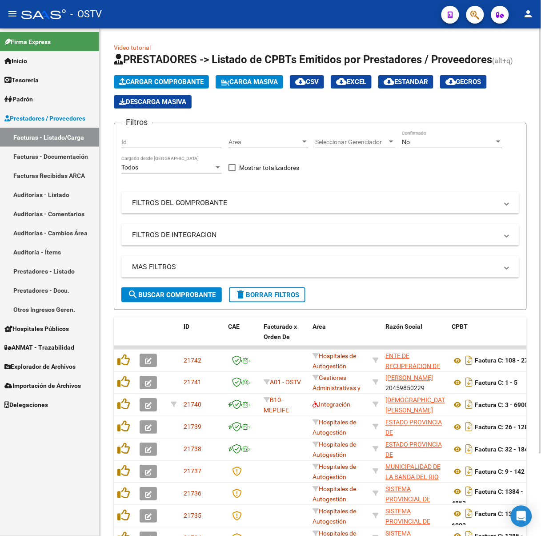
click at [408, 146] on div "No Confirmado" at bounding box center [452, 139] width 100 height 18
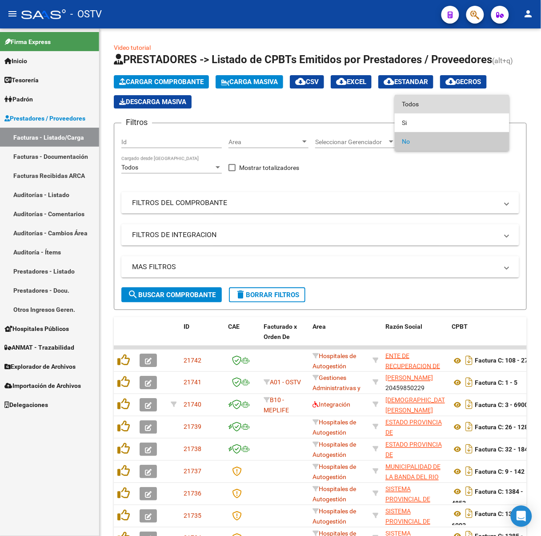
click at [403, 108] on span "Todos" at bounding box center [452, 104] width 100 height 19
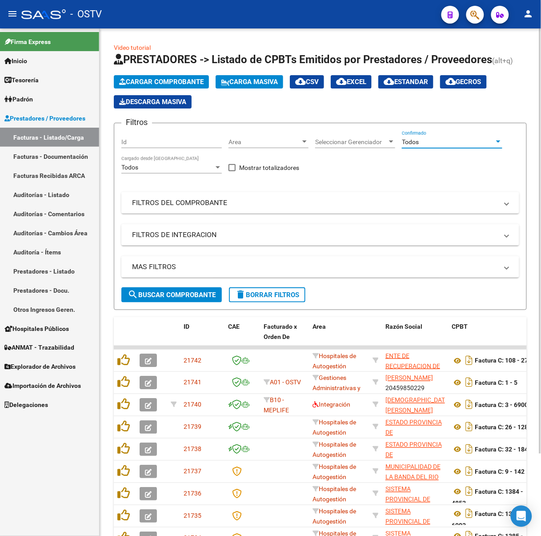
click at [259, 198] on mat-panel-title "FILTROS DEL COMPROBANTE" at bounding box center [315, 203] width 366 height 10
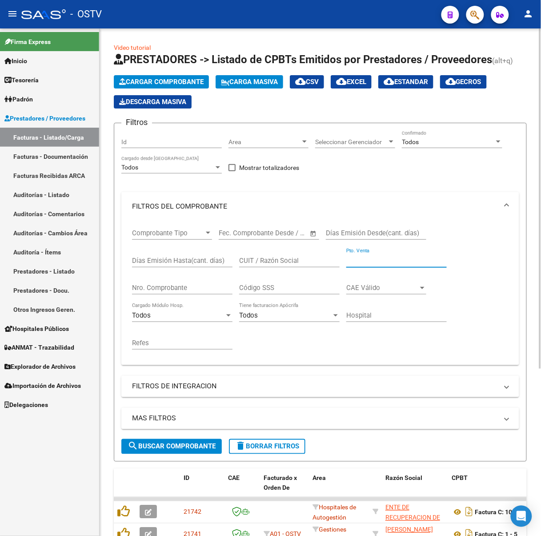
click at [386, 257] on input "Pto. Venta" at bounding box center [396, 261] width 100 height 8
click at [225, 284] on input "Nro. Comprobante" at bounding box center [182, 288] width 100 height 8
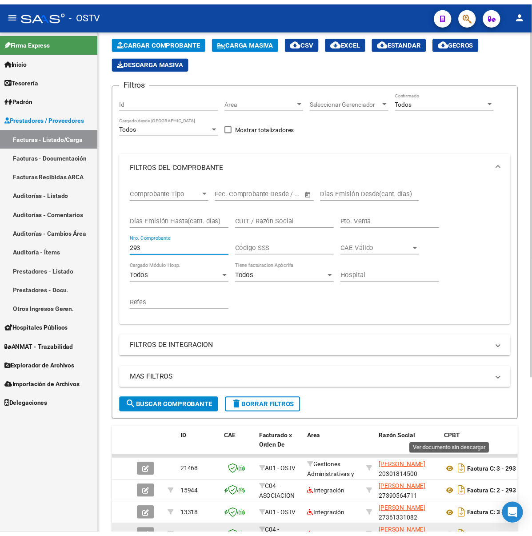
scroll to position [118, 0]
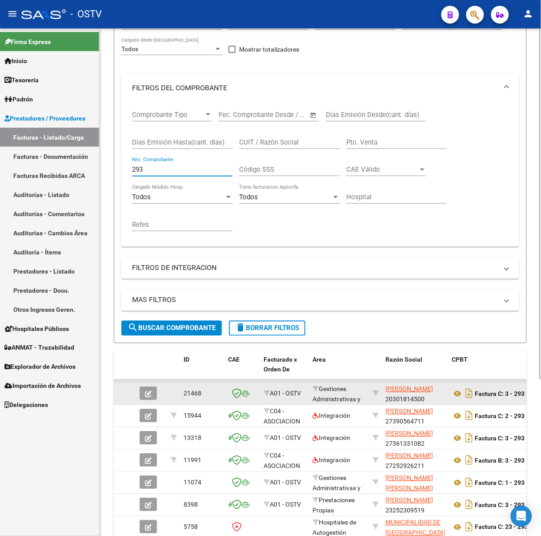
type input "293"
click at [149, 392] on icon "button" at bounding box center [148, 394] width 7 height 7
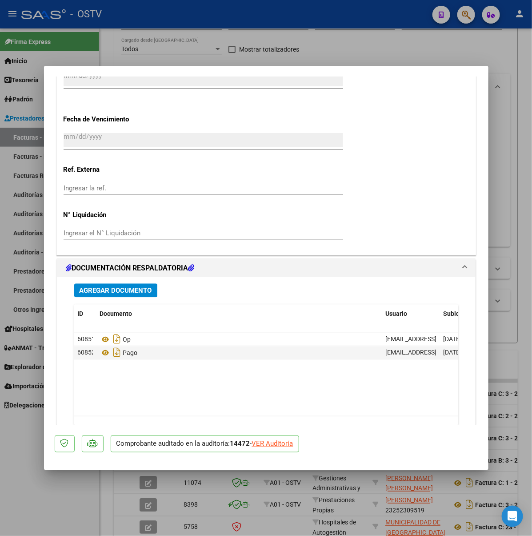
scroll to position [633, 0]
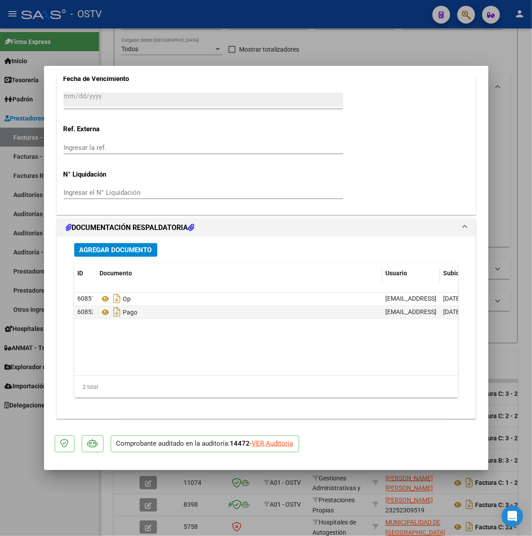
drag, startPoint x: 159, startPoint y: 313, endPoint x: 40, endPoint y: 334, distance: 120.8
click at [74, 334] on datatable-body "60851 Op [EMAIL_ADDRESS][DOMAIN_NAME] - [PERSON_NAME] [DATE] 60852 [PERSON_NAME…" at bounding box center [306, 334] width 464 height 83
click at [390, 390] on div "2 total" at bounding box center [266, 387] width 384 height 22
click at [486, 328] on datatable-body "60851 Op [EMAIL_ADDRESS][DOMAIN_NAME] - [PERSON_NAME] [DATE] 60852 [PERSON_NAME…" at bounding box center [306, 334] width 464 height 83
click at [485, 311] on datatable-body-cell at bounding box center [507, 312] width 44 height 13
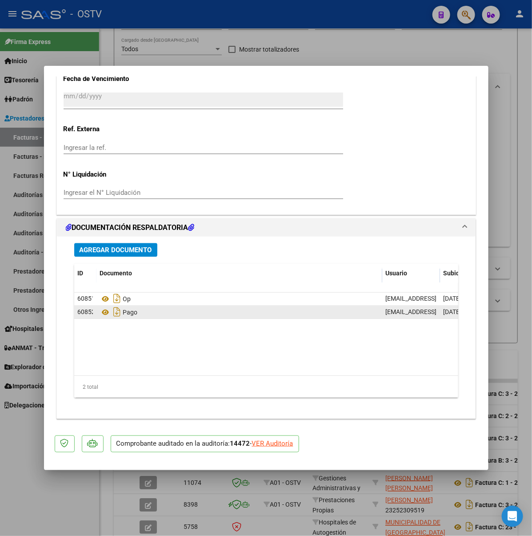
click at [485, 311] on datatable-body-cell at bounding box center [507, 312] width 44 height 13
click at [485, 309] on datatable-body-cell at bounding box center [507, 312] width 44 height 13
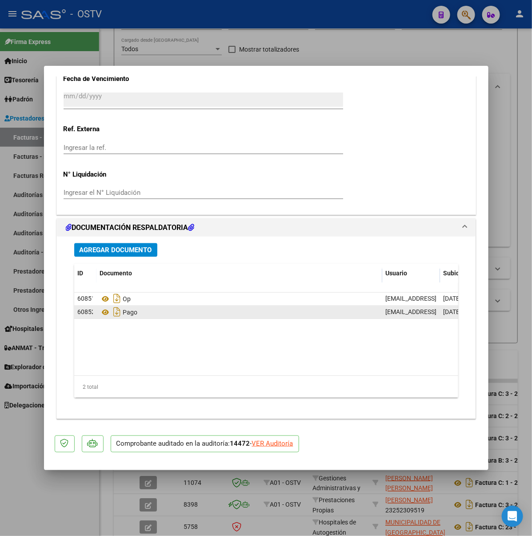
click at [485, 309] on datatable-body-cell at bounding box center [507, 312] width 44 height 13
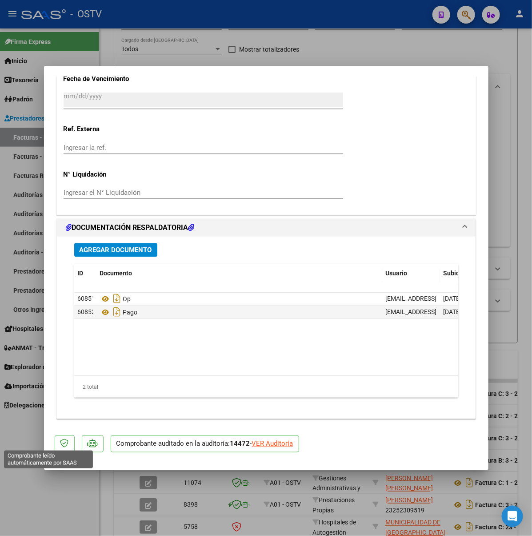
click at [88, 441] on icon at bounding box center [93, 442] width 10 height 9
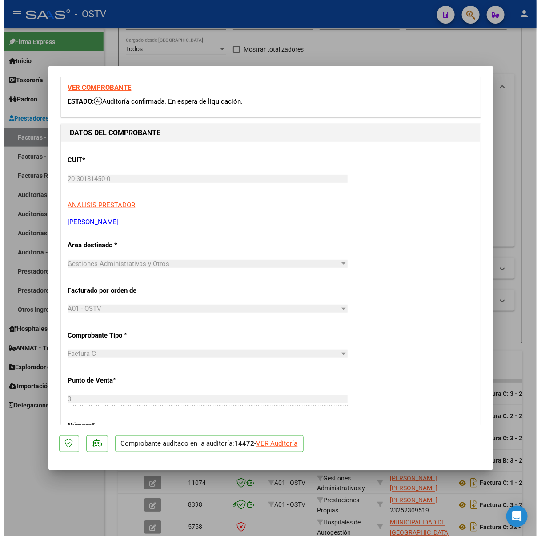
scroll to position [0, 0]
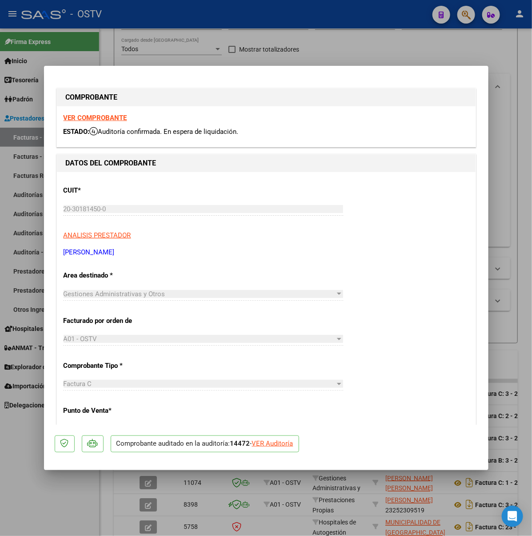
click at [64, 117] on strong "VER COMPROBANTE" at bounding box center [96, 118] width 64 height 8
click at [200, 69] on mat-dialog-container "COMPROBANTE VER COMPROBANTE ESTADO: Auditoría confirmada. En espera de liquidac…" at bounding box center [266, 268] width 445 height 405
click at [476, 499] on div at bounding box center [266, 268] width 532 height 536
type input "$ 0,00"
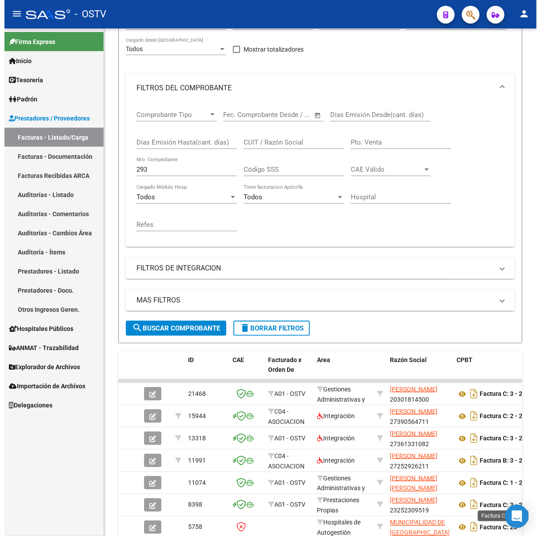
scroll to position [118, 0]
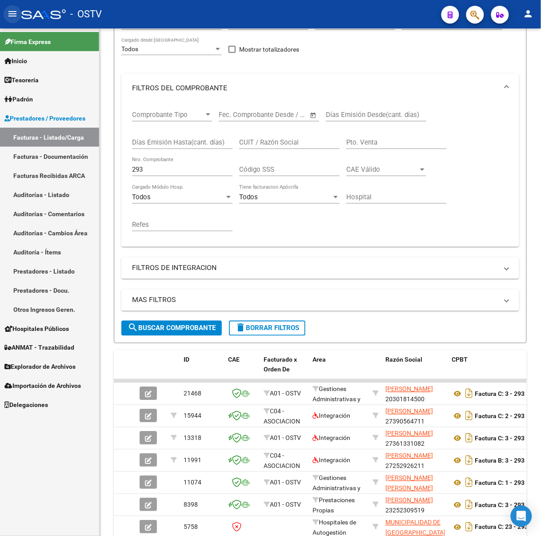
click at [15, 13] on mat-icon "menu" at bounding box center [12, 13] width 11 height 11
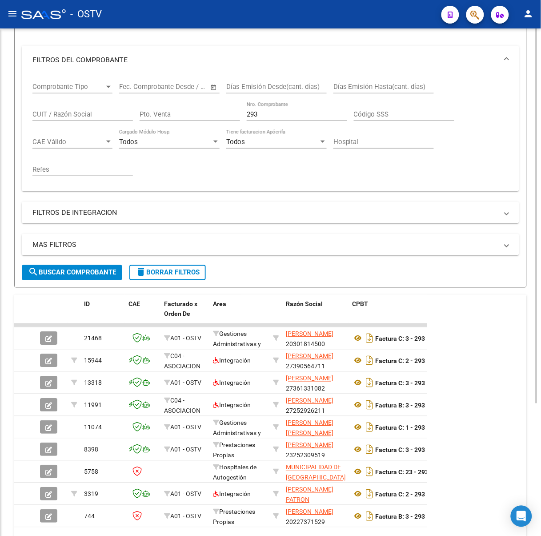
scroll to position [99, 0]
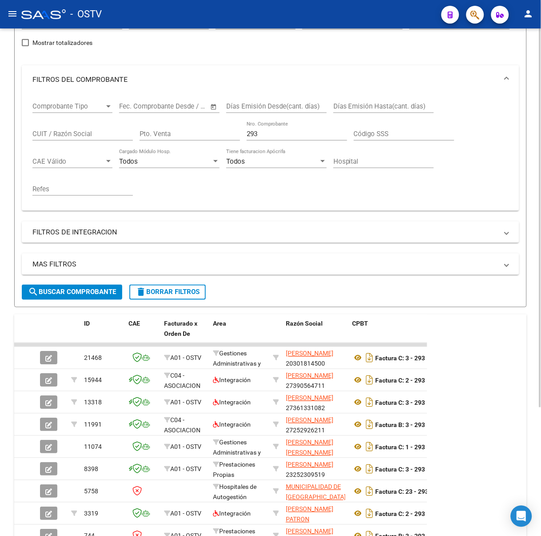
click at [68, 289] on span "search Buscar Comprobante" at bounding box center [72, 292] width 88 height 8
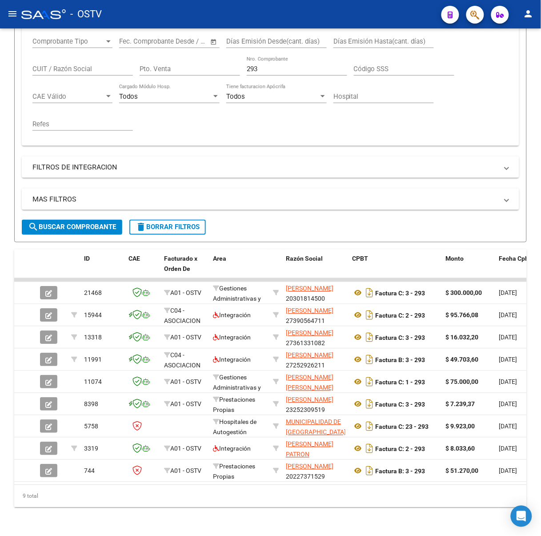
scroll to position [172, 0]
click at [19, 14] on button "menu" at bounding box center [13, 14] width 18 height 18
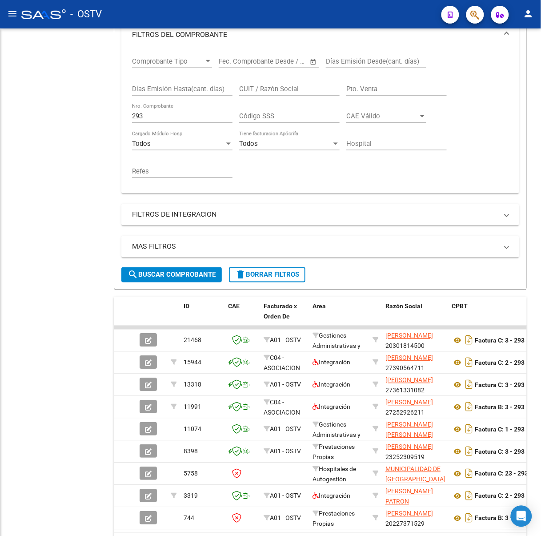
scroll to position [199, 0]
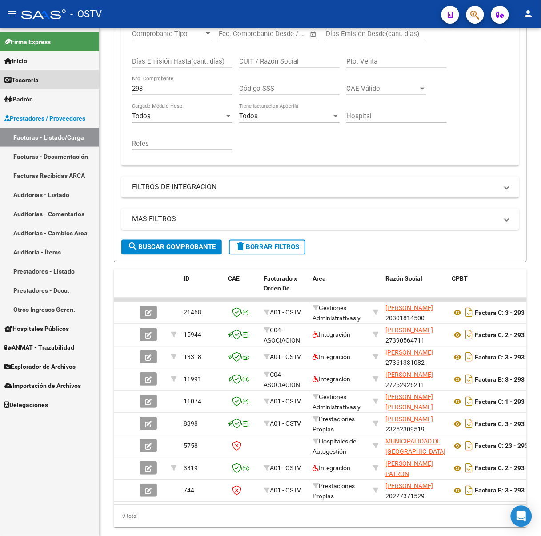
click at [35, 79] on span "Tesorería" at bounding box center [21, 80] width 34 height 10
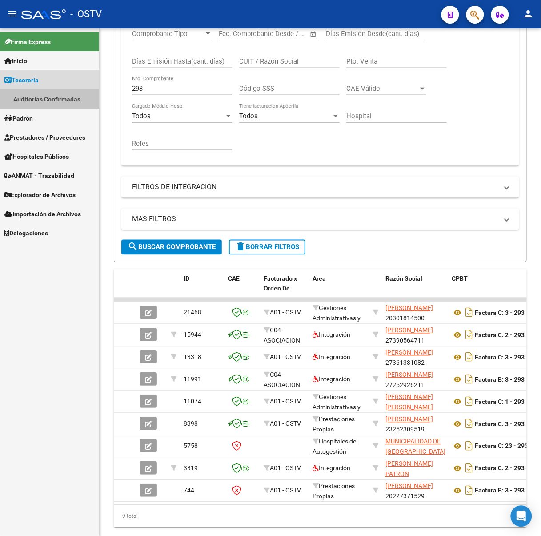
click at [59, 89] on link "Auditorías Confirmadas" at bounding box center [49, 98] width 99 height 19
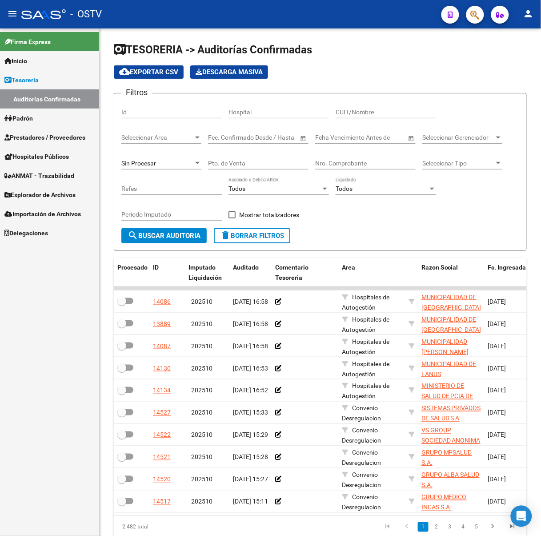
click at [17, 10] on mat-icon "menu" at bounding box center [12, 13] width 11 height 11
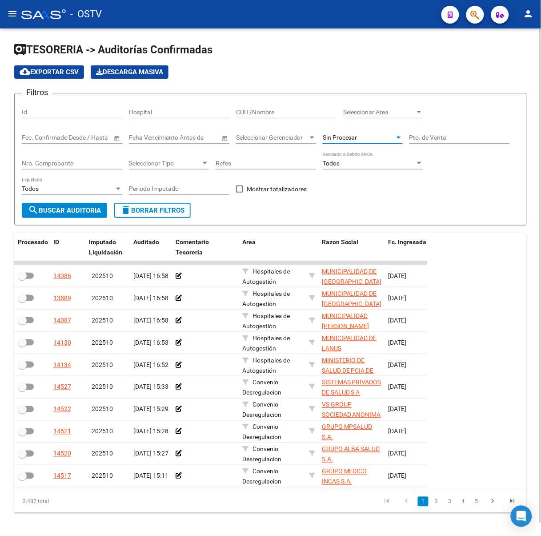
click at [369, 134] on div "Sin Procesar" at bounding box center [359, 138] width 72 height 8
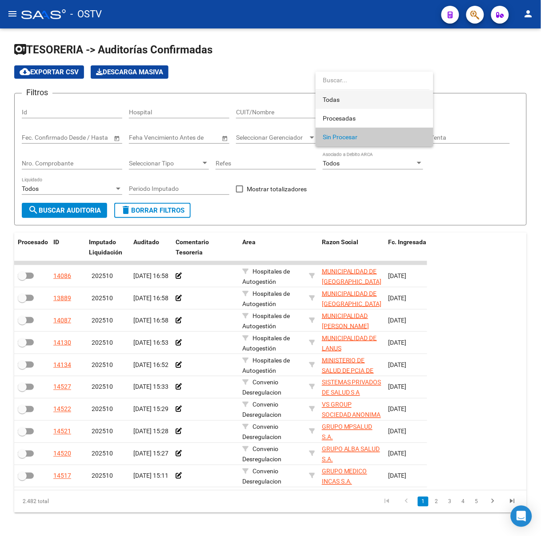
click at [369, 100] on span "Todas" at bounding box center [375, 99] width 104 height 19
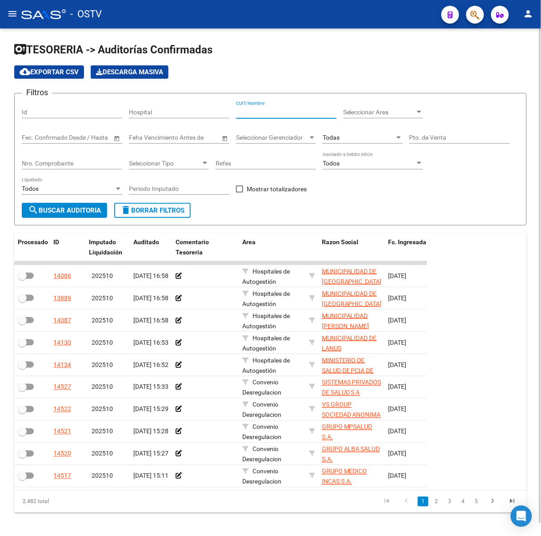
click at [267, 114] on input "CUIT/Nombre" at bounding box center [286, 112] width 100 height 8
paste input "30999284899"
type input "30999284899"
click at [61, 215] on button "search Buscar Auditoria" at bounding box center [64, 210] width 85 height 15
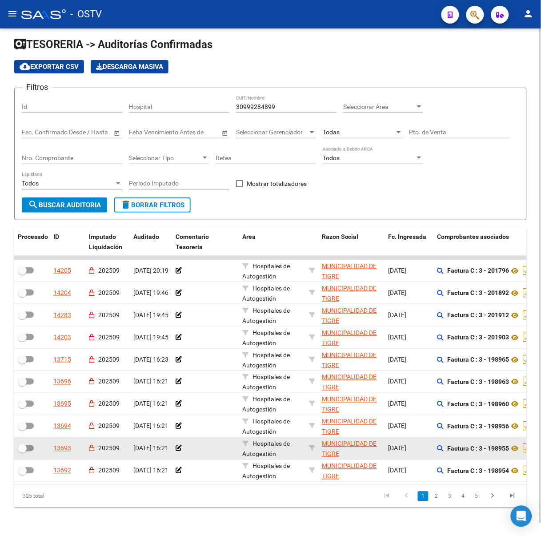
scroll to position [13, 0]
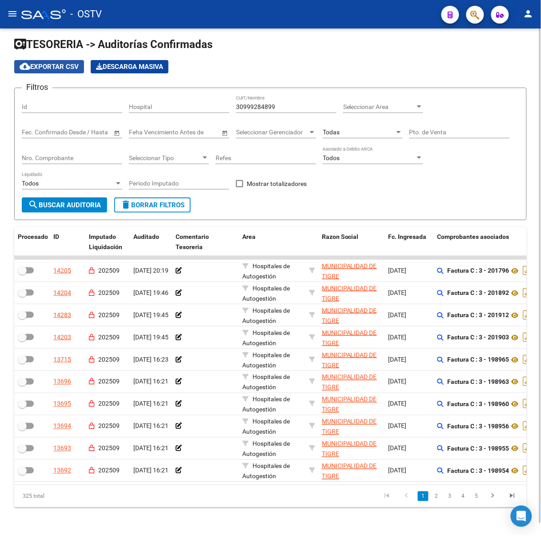
click at [74, 63] on span "cloud_download Exportar CSV" at bounding box center [49, 67] width 59 height 8
click at [36, 14] on div at bounding box center [43, 14] width 44 height 10
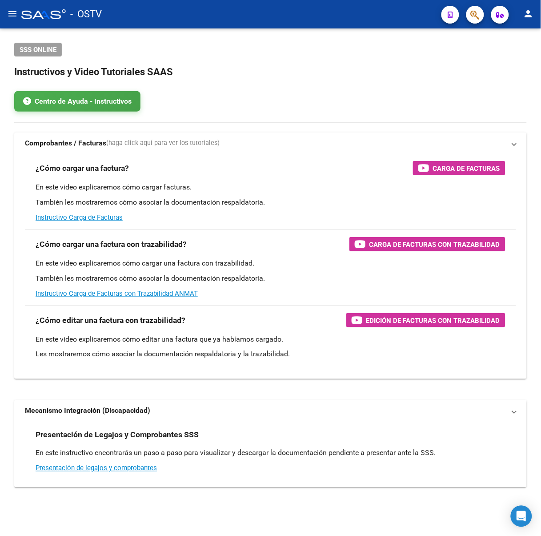
click at [13, 6] on button "menu" at bounding box center [13, 14] width 18 height 18
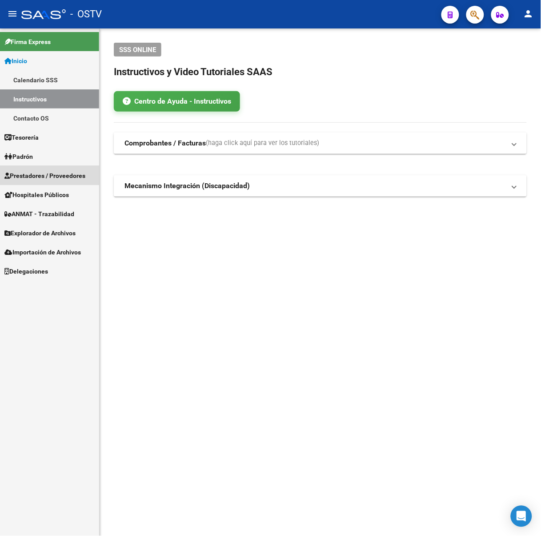
click at [55, 173] on span "Prestadores / Proveedores" at bounding box center [44, 176] width 81 height 10
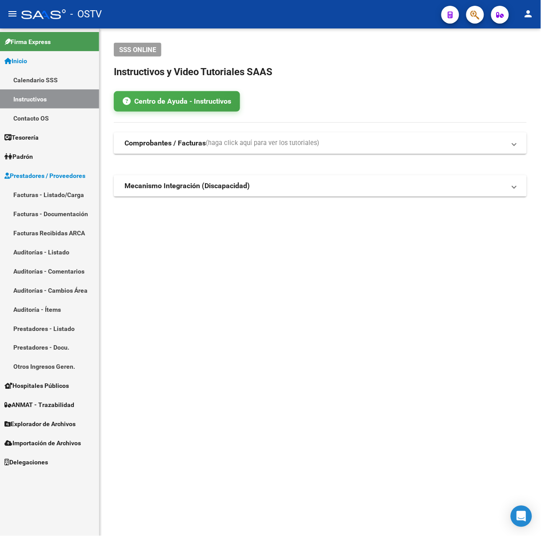
click at [70, 193] on link "Facturas - Listado/Carga" at bounding box center [49, 194] width 99 height 19
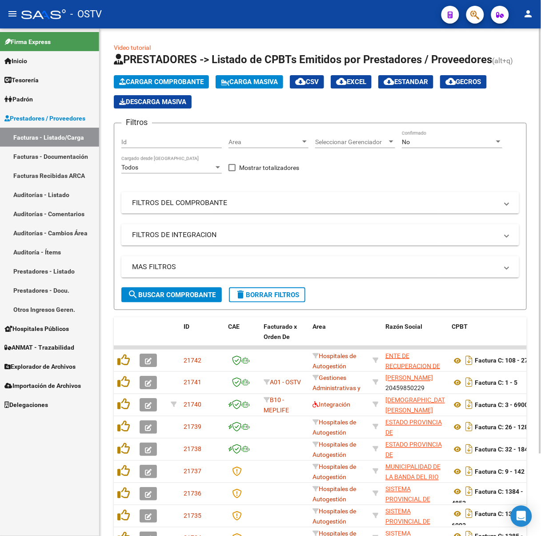
click at [427, 146] on div "No Confirmado" at bounding box center [452, 139] width 100 height 18
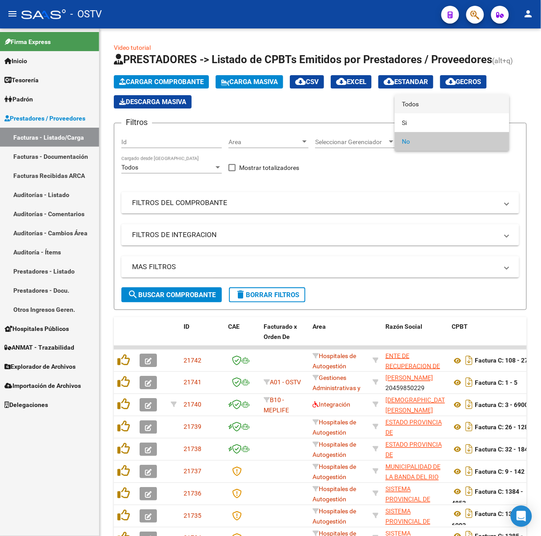
click at [417, 102] on span "Todos" at bounding box center [452, 104] width 100 height 19
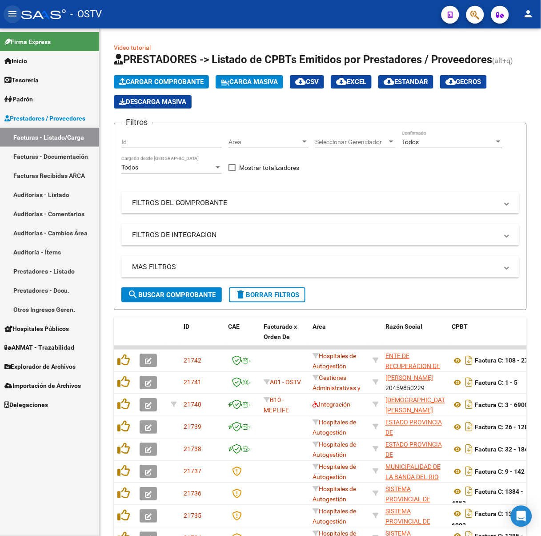
click at [6, 14] on button "menu" at bounding box center [13, 14] width 18 height 18
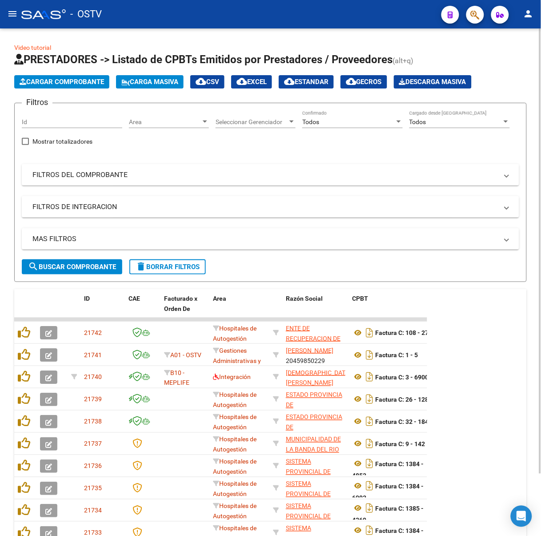
click at [166, 179] on mat-panel-title "FILTROS DEL COMPROBANTE" at bounding box center [265, 175] width 466 height 10
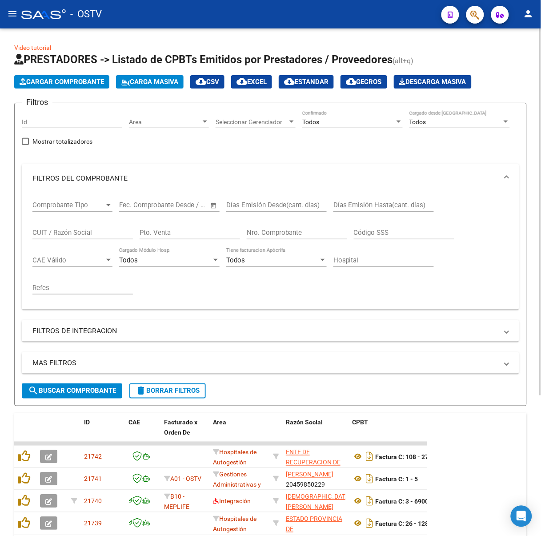
click at [185, 231] on input "Pto. Venta" at bounding box center [190, 233] width 100 height 8
type input "3"
click at [66, 232] on input "CUIT / Razón Social" at bounding box center [82, 233] width 100 height 8
paste input "30999284899"
type input "30999284899"
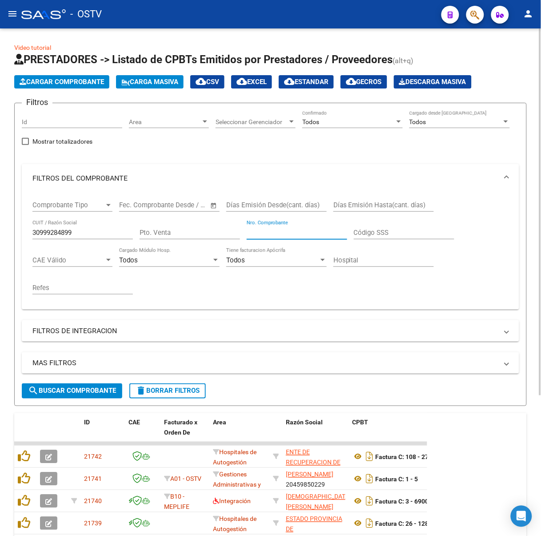
click at [257, 231] on input "Nro. Comprobante" at bounding box center [297, 233] width 100 height 8
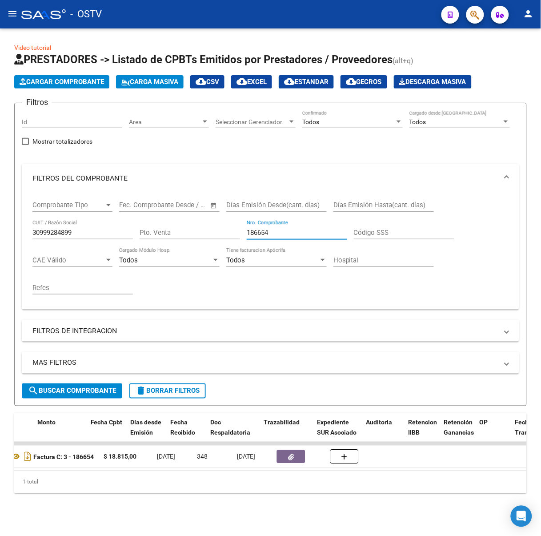
scroll to position [0, 464]
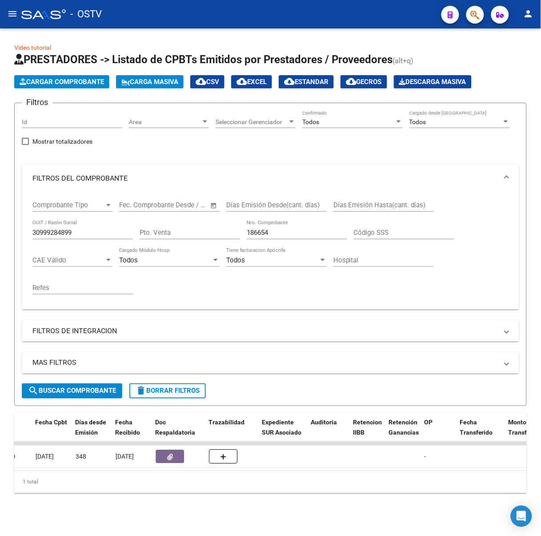
click at [307, 230] on input "186654" at bounding box center [297, 233] width 100 height 8
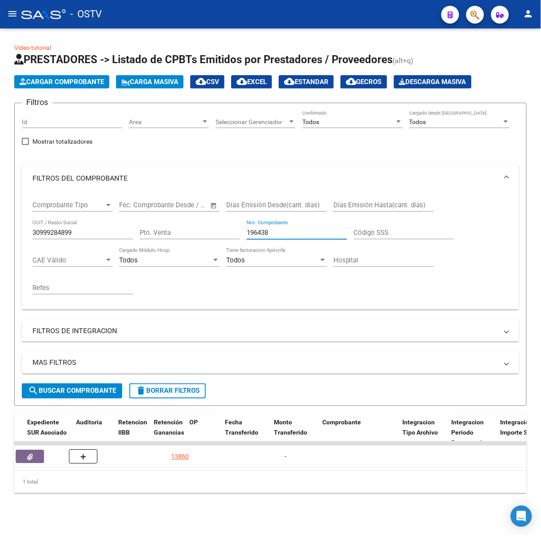
scroll to position [0, 551]
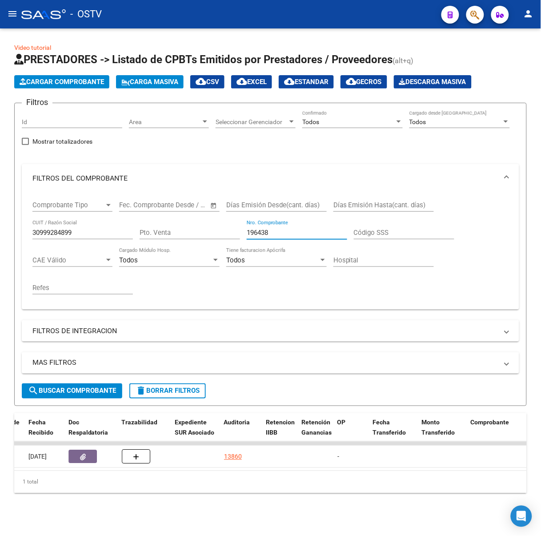
click at [313, 229] on input "196438" at bounding box center [297, 233] width 100 height 8
click at [335, 229] on input "196456" at bounding box center [297, 233] width 100 height 8
click at [293, 230] on input "196457" at bounding box center [297, 233] width 100 height 8
drag, startPoint x: 293, startPoint y: 234, endPoint x: 256, endPoint y: 234, distance: 37.4
click at [256, 234] on input "196460" at bounding box center [297, 233] width 100 height 8
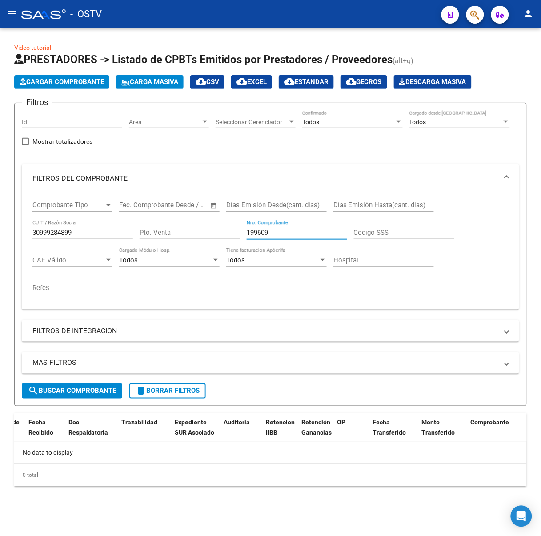
scroll to position [0, 0]
click at [257, 230] on input "199609" at bounding box center [297, 233] width 100 height 8
type input "1"
click at [304, 236] on div "Nro. Comprobante" at bounding box center [297, 229] width 100 height 19
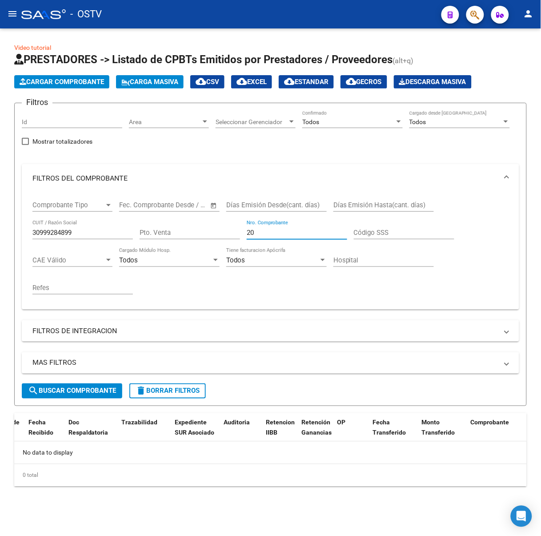
type input "2"
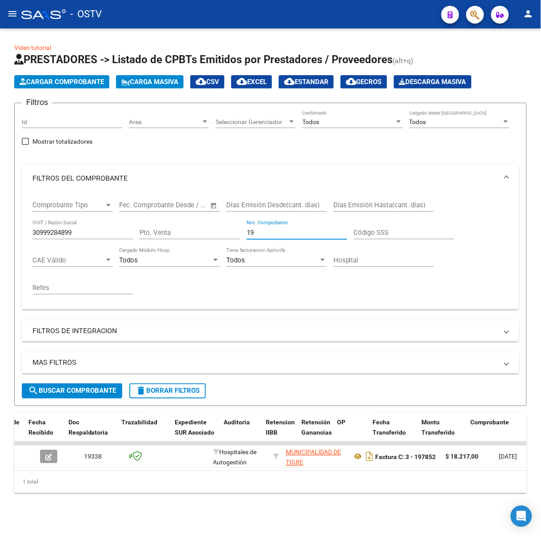
type input "1"
click at [279, 233] on input "Nro. Comprobante" at bounding box center [297, 233] width 100 height 8
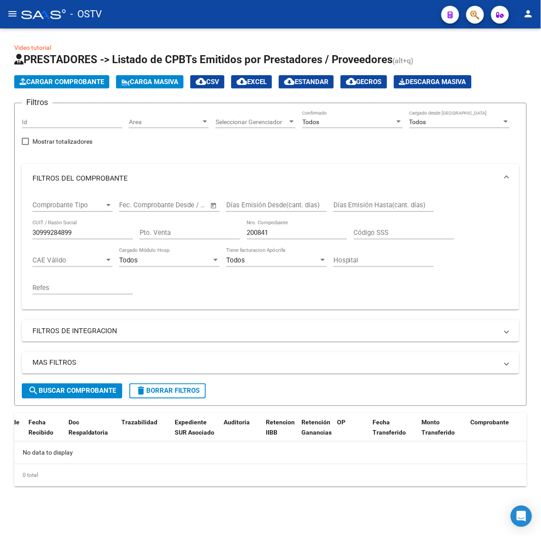
drag, startPoint x: 283, startPoint y: 238, endPoint x: 273, endPoint y: 234, distance: 10.6
click at [274, 235] on div "200841 Nro. Comprobante" at bounding box center [297, 234] width 100 height 28
drag, startPoint x: 252, startPoint y: 232, endPoint x: 352, endPoint y: 233, distance: 100.1
click at [352, 233] on div "Comprobante Tipo Comprobante Tipo Fecha inicio – Fecha fin Fec. Comprobante Des…" at bounding box center [270, 248] width 476 height 110
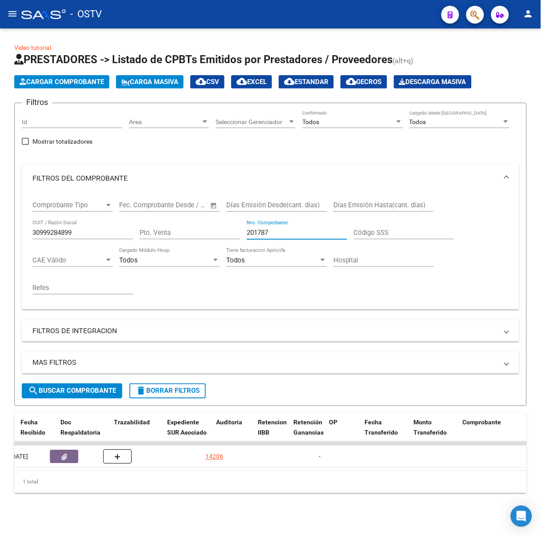
scroll to position [0, 557]
drag, startPoint x: 281, startPoint y: 233, endPoint x: 254, endPoint y: 235, distance: 27.2
click at [254, 234] on input "201787" at bounding box center [297, 233] width 100 height 8
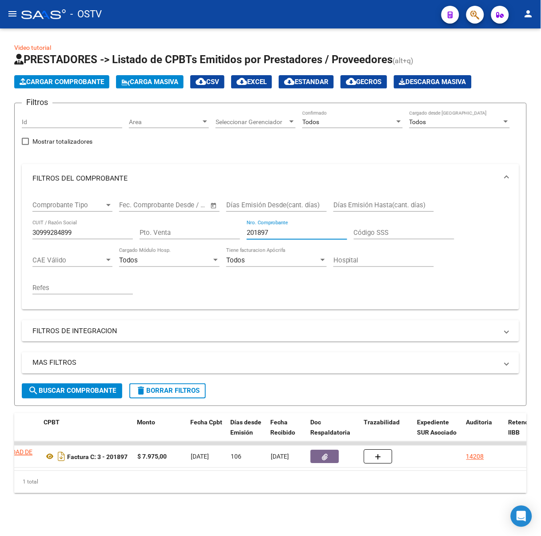
scroll to position [0, 311]
drag, startPoint x: 289, startPoint y: 233, endPoint x: 259, endPoint y: 229, distance: 30.4
click at [259, 229] on input "201897" at bounding box center [297, 233] width 100 height 8
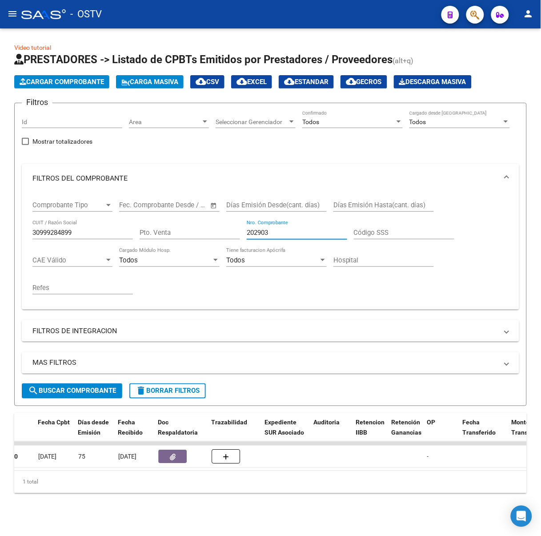
scroll to position [0, 464]
drag, startPoint x: 288, startPoint y: 232, endPoint x: 254, endPoint y: 228, distance: 34.0
click at [254, 229] on input "202903" at bounding box center [297, 233] width 100 height 8
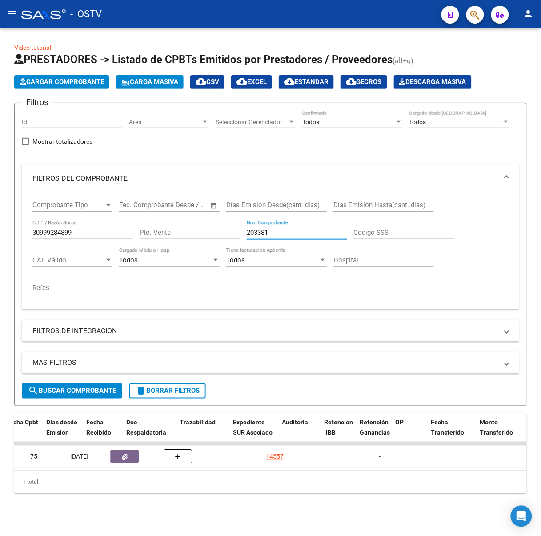
scroll to position [0, 467]
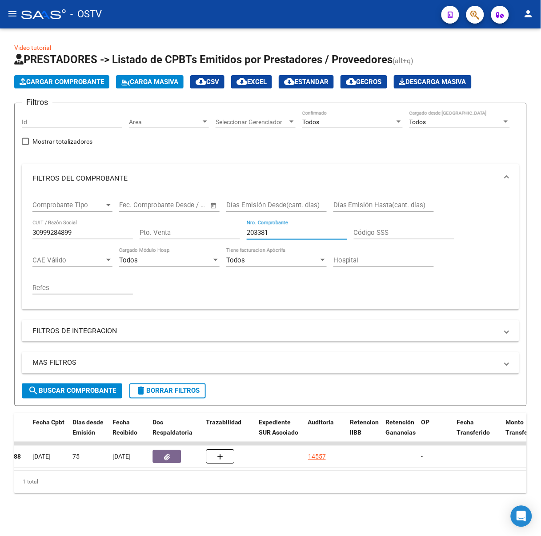
drag, startPoint x: 269, startPoint y: 229, endPoint x: 258, endPoint y: 231, distance: 10.5
click at [258, 231] on input "203381" at bounding box center [297, 233] width 100 height 8
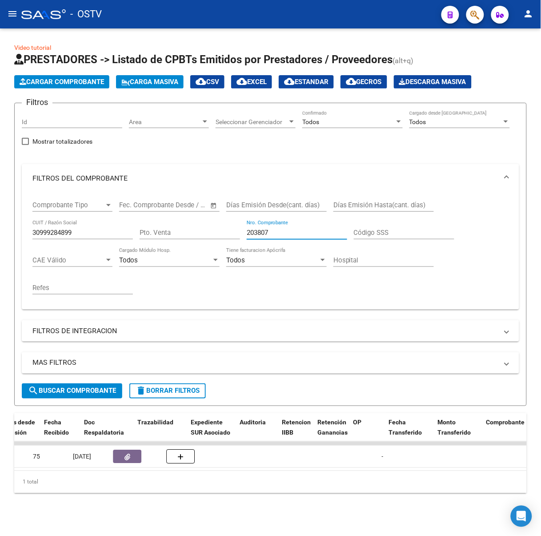
scroll to position [0, 535]
click at [294, 219] on div "Días Emisión Desde(cant. días)" at bounding box center [276, 207] width 100 height 28
click at [290, 232] on input "203807" at bounding box center [297, 233] width 100 height 8
drag, startPoint x: 208, startPoint y: 469, endPoint x: 156, endPoint y: 474, distance: 52.3
click at [156, 470] on datatable-body "20595 Hospitales de Autogestión MUNICIPALIDAD DE TIGRE 30999284899 Factura C: 3…" at bounding box center [270, 456] width 513 height 29
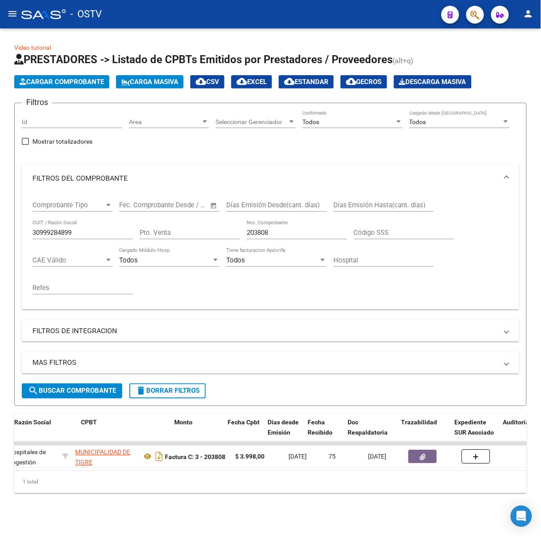
scroll to position [0, 514]
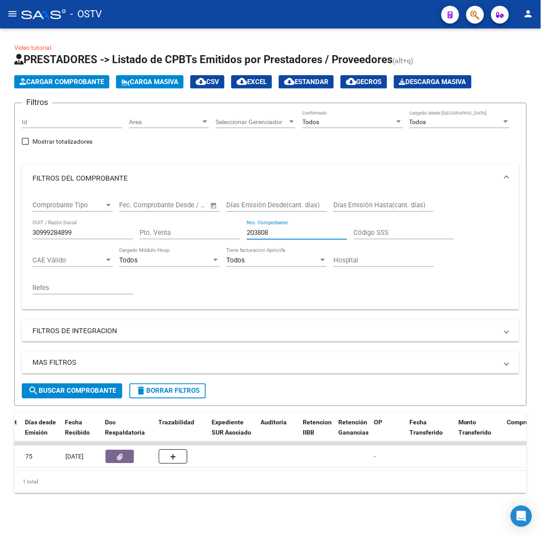
click at [288, 232] on input "203808" at bounding box center [297, 233] width 100 height 8
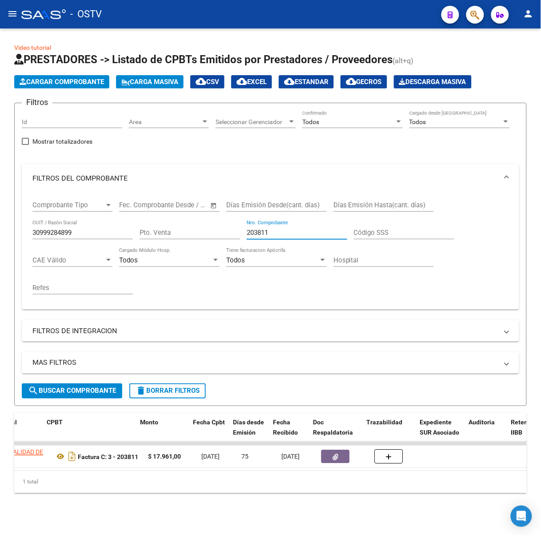
scroll to position [0, 306]
click at [286, 236] on div "203811 Nro. Comprobante" at bounding box center [297, 229] width 100 height 19
click at [294, 229] on input "203813" at bounding box center [297, 233] width 100 height 8
type input "203833"
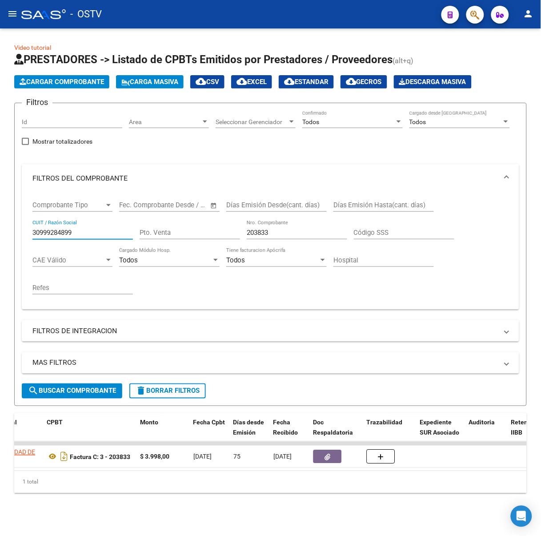
drag, startPoint x: 83, startPoint y: 229, endPoint x: 42, endPoint y: 234, distance: 40.8
click at [3, 222] on div "Video tutorial PRESTADORES -> Listado de CPBTs Emitidos por Prestadores / Prove…" at bounding box center [270, 274] width 541 height 493
drag, startPoint x: 65, startPoint y: 244, endPoint x: 50, endPoint y: 233, distance: 17.9
click at [50, 233] on input "30999284899" at bounding box center [82, 233] width 100 height 8
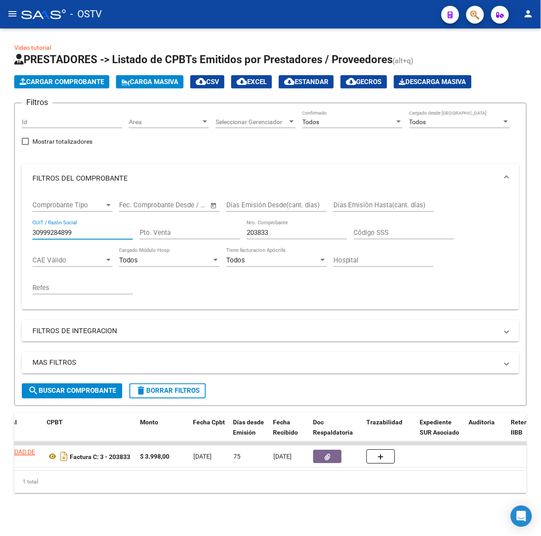
click at [50, 233] on input "30999284899" at bounding box center [82, 233] width 100 height 8
click at [16, 9] on mat-icon "menu" at bounding box center [12, 13] width 11 height 11
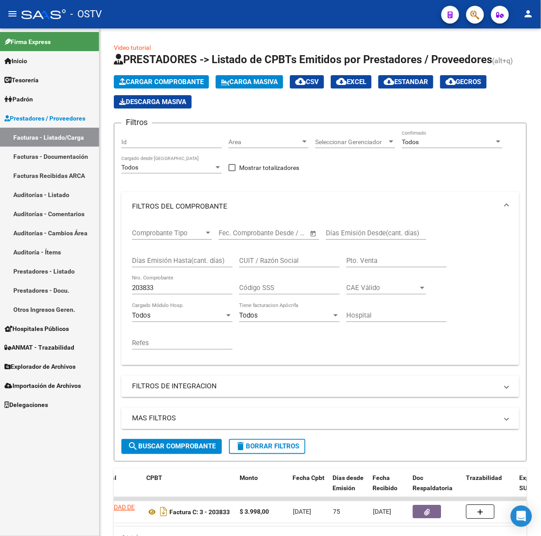
click at [46, 138] on link "Facturas - Listado/Carga" at bounding box center [49, 137] width 99 height 19
drag, startPoint x: 197, startPoint y: 279, endPoint x: 149, endPoint y: 279, distance: 48.0
click at [149, 279] on div "203833 Nro. Comprobante" at bounding box center [182, 284] width 100 height 19
drag, startPoint x: 159, startPoint y: 288, endPoint x: 35, endPoint y: 294, distance: 124.7
click at [35, 294] on mat-sidenav-container "Firma Express Inicio Calendario SSS Instructivos Contacto OS Tesorería Auditorí…" at bounding box center [270, 281] width 541 height 507
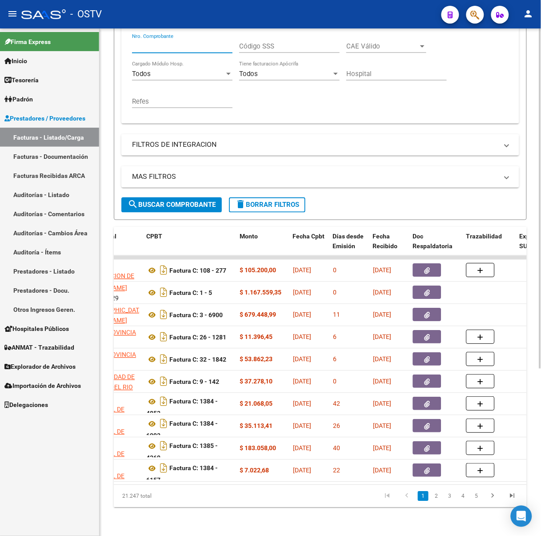
scroll to position [0, 0]
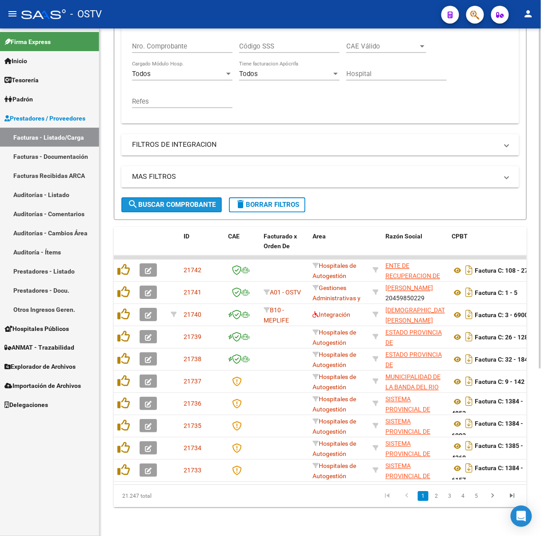
click at [187, 201] on button "search Buscar Comprobante" at bounding box center [171, 204] width 100 height 15
click at [10, 8] on mat-icon "menu" at bounding box center [12, 13] width 11 height 11
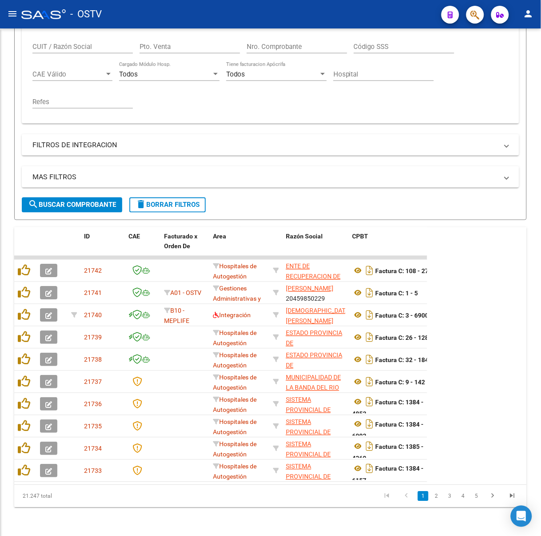
scroll to position [193, 0]
click at [89, 201] on span "search Buscar Comprobante" at bounding box center [72, 205] width 88 height 8
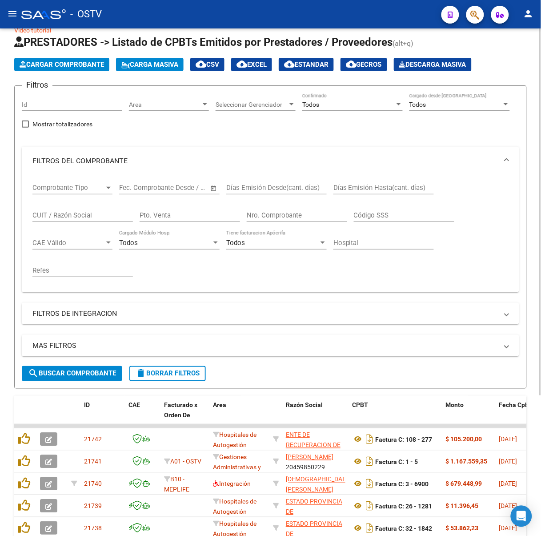
scroll to position [16, 0]
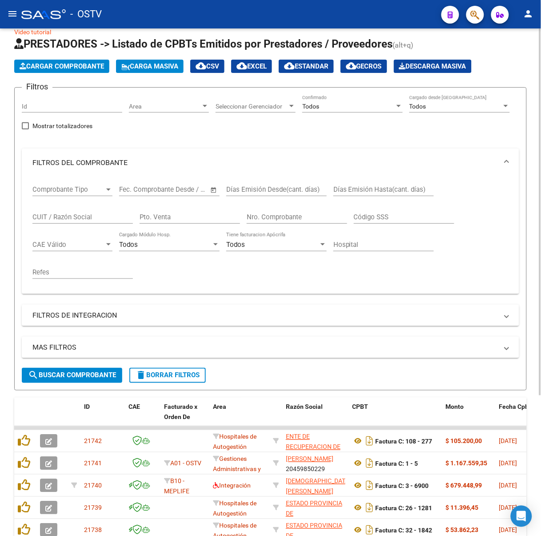
click at [68, 379] on button "search Buscar Comprobante" at bounding box center [72, 375] width 100 height 15
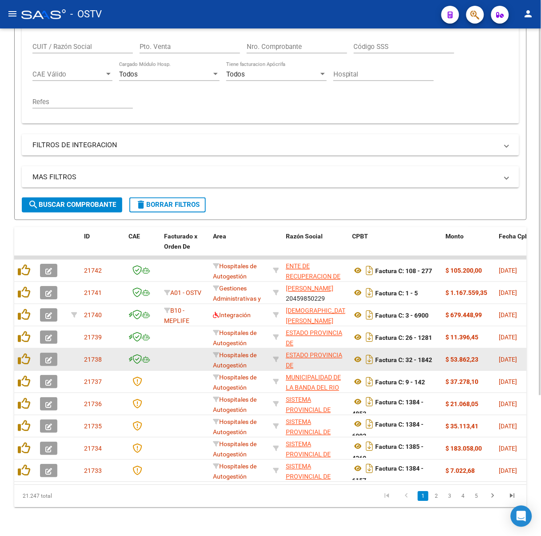
scroll to position [193, 0]
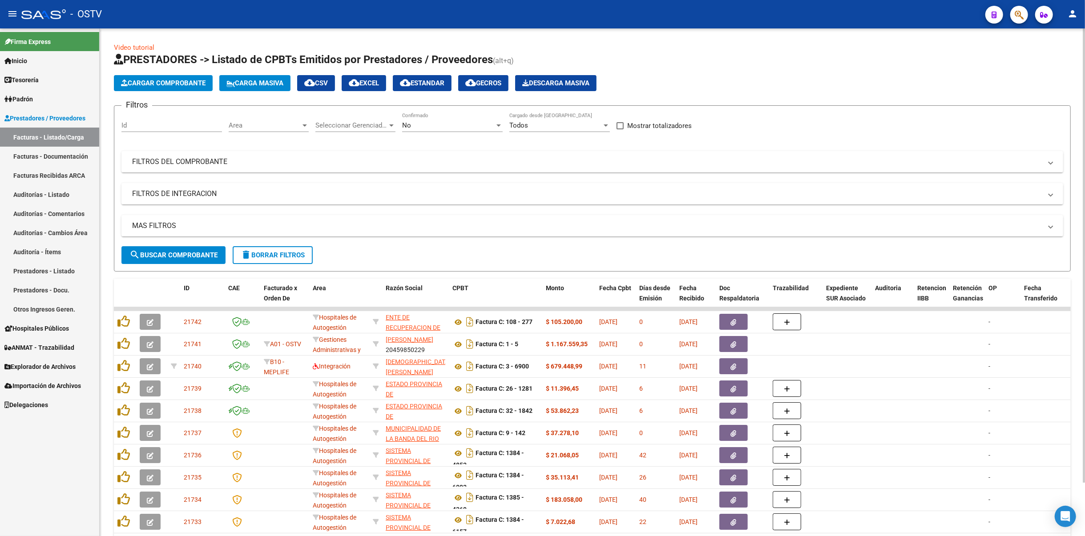
click at [449, 114] on div "No Confirmado" at bounding box center [452, 122] width 100 height 19
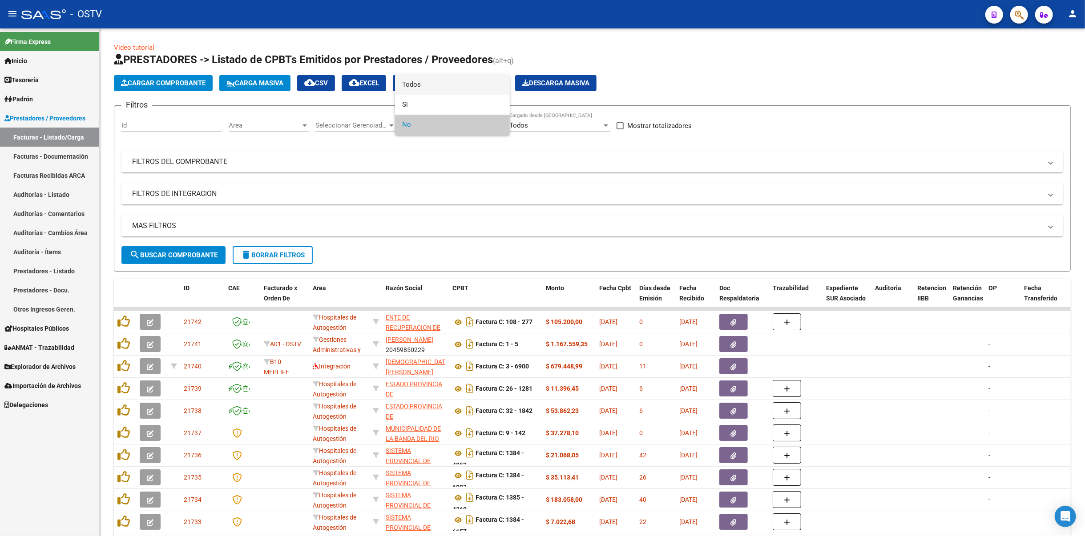
click at [436, 81] on span "Todos" at bounding box center [452, 85] width 100 height 20
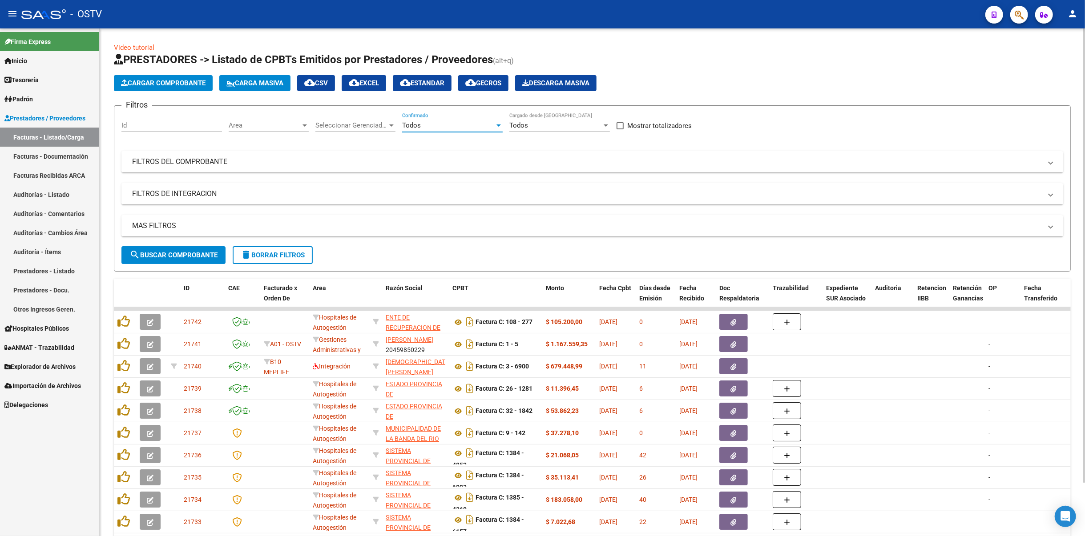
click at [182, 255] on span "search Buscar Comprobante" at bounding box center [173, 255] width 88 height 8
